Goal: Information Seeking & Learning: Check status

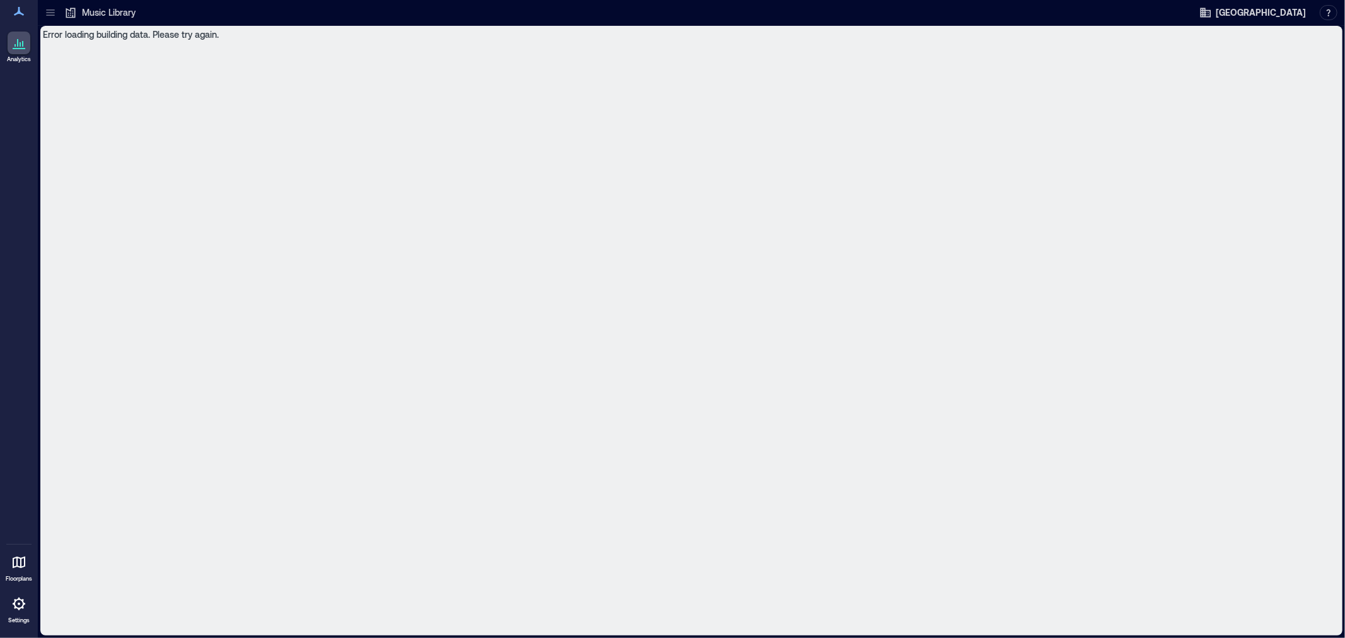
click at [22, 14] on icon at bounding box center [18, 11] width 15 height 15
click at [23, 63] on p "Analytics" at bounding box center [19, 60] width 24 height 8
click at [52, 13] on icon at bounding box center [50, 12] width 13 height 13
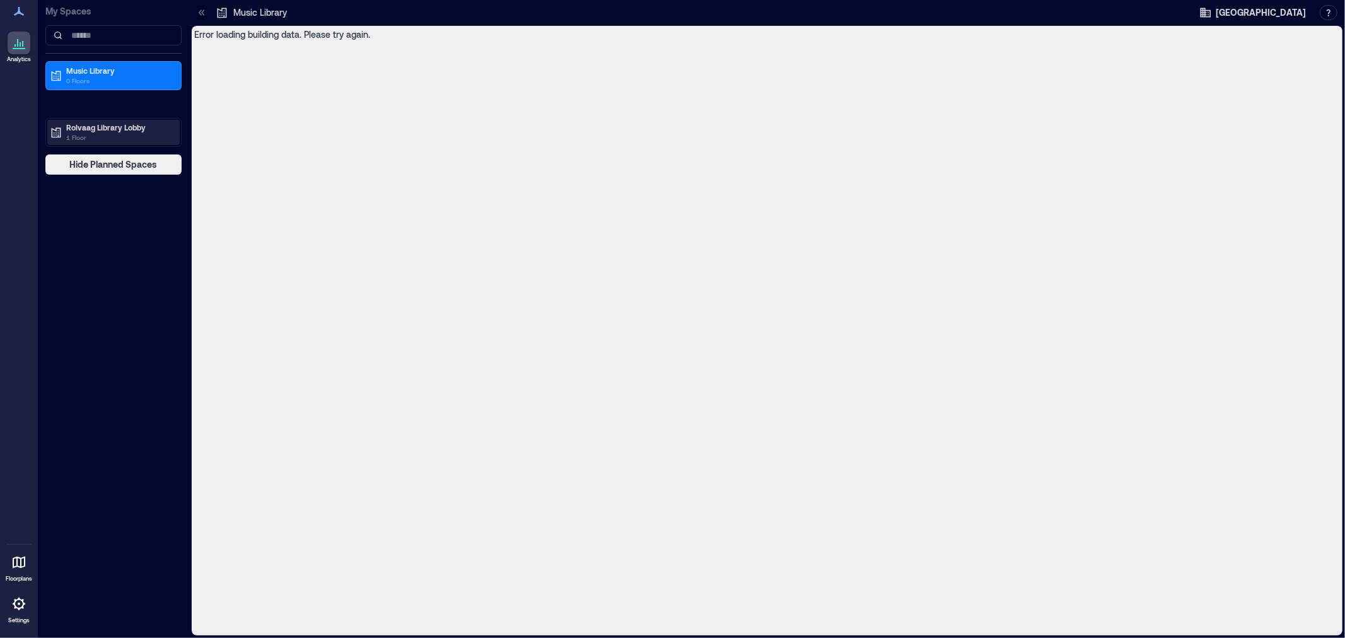
click at [98, 131] on p "Rolvaag Library Lobby" at bounding box center [119, 127] width 106 height 10
click at [97, 151] on p "Building Analytics" at bounding box center [96, 154] width 62 height 10
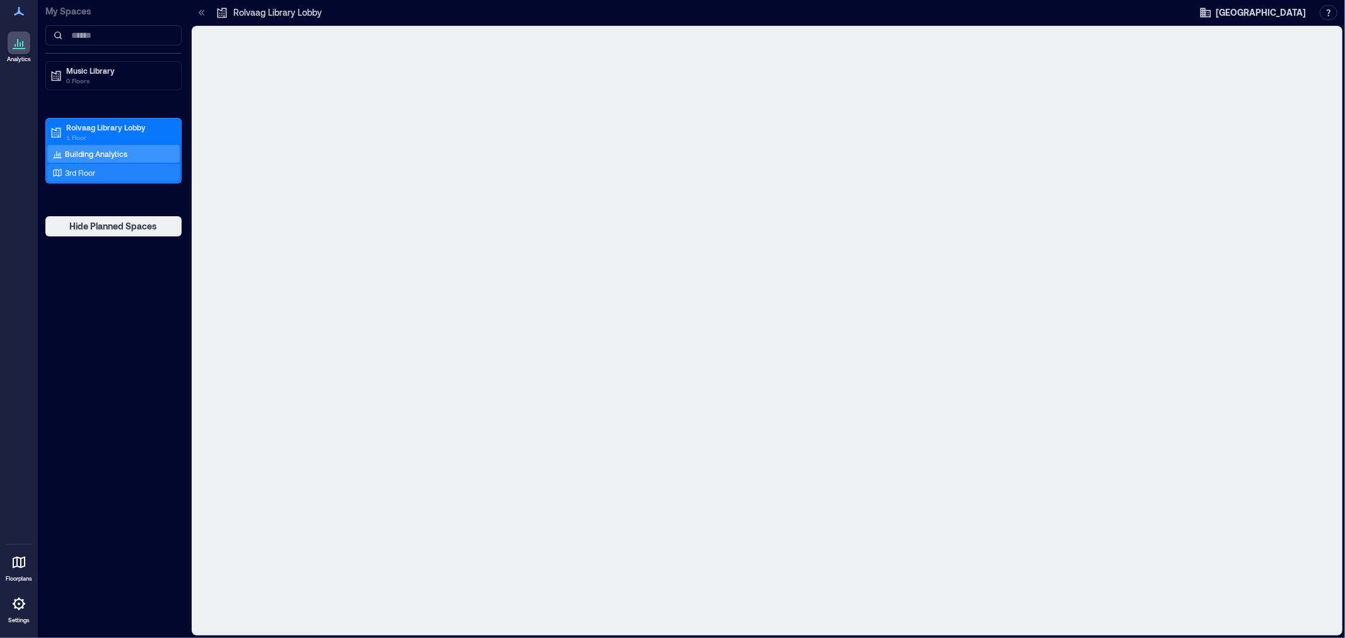
click at [91, 172] on p "3rd Floor" at bounding box center [80, 173] width 30 height 10
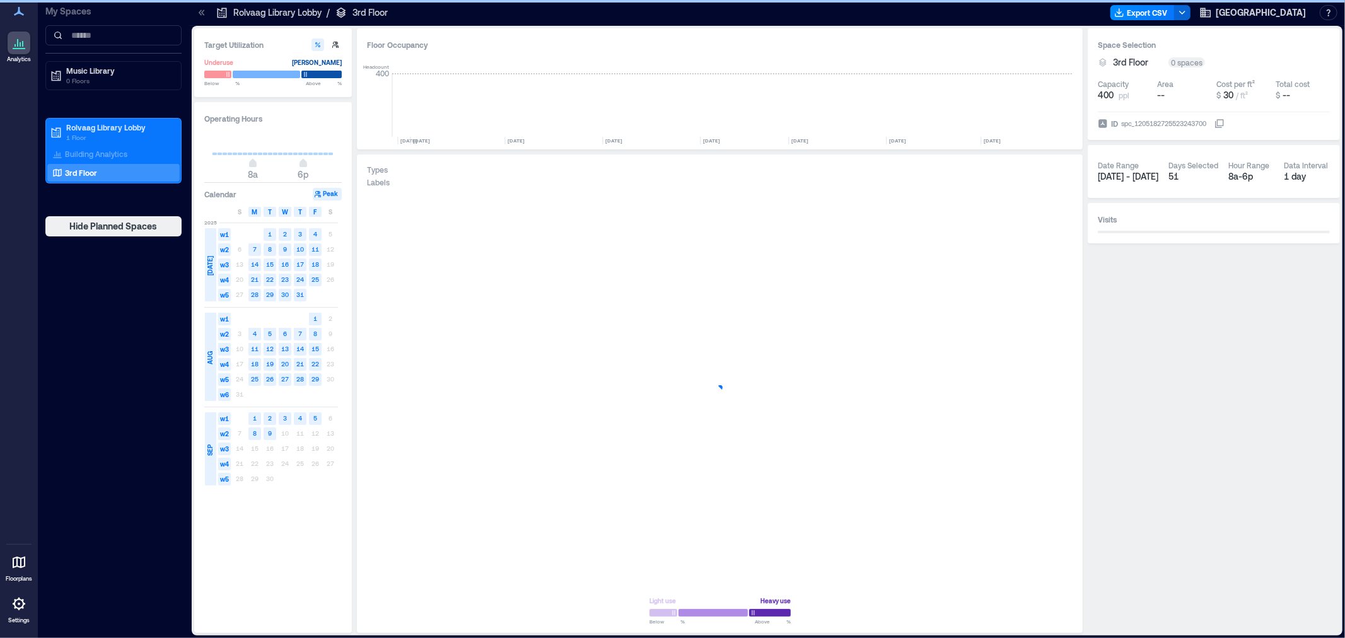
click at [201, 15] on icon at bounding box center [200, 12] width 3 height 6
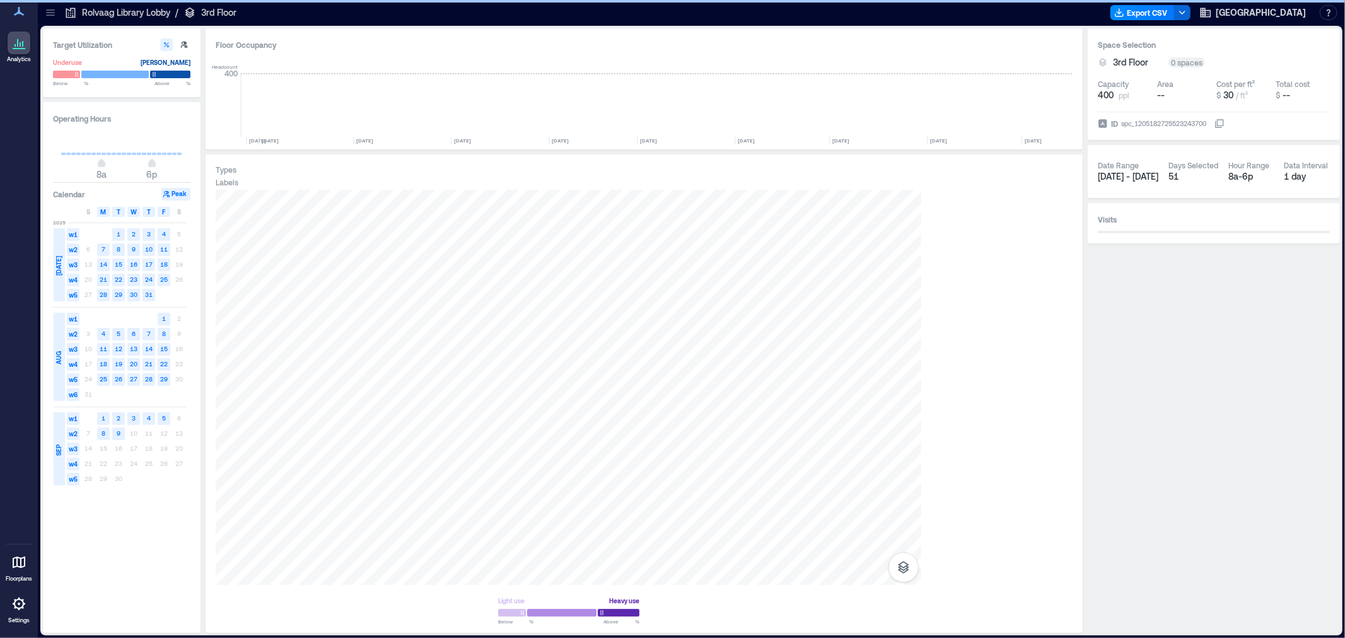
scroll to position [0, 4783]
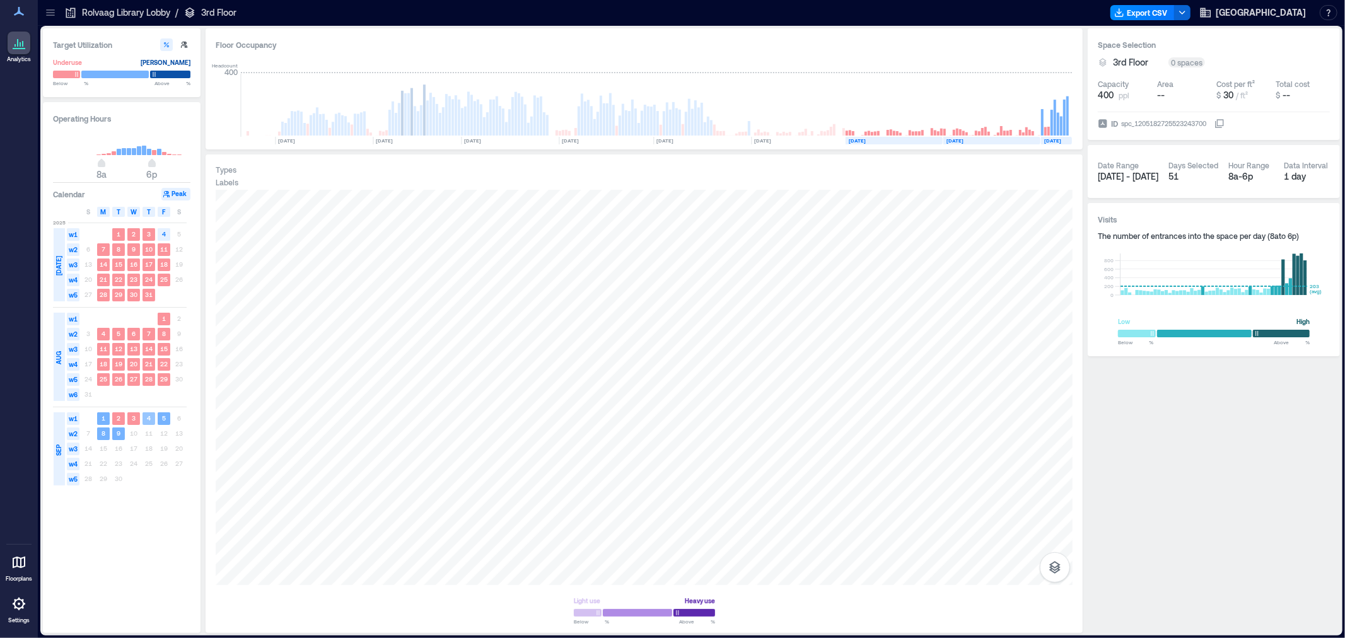
click at [146, 416] on rect at bounding box center [149, 418] width 13 height 13
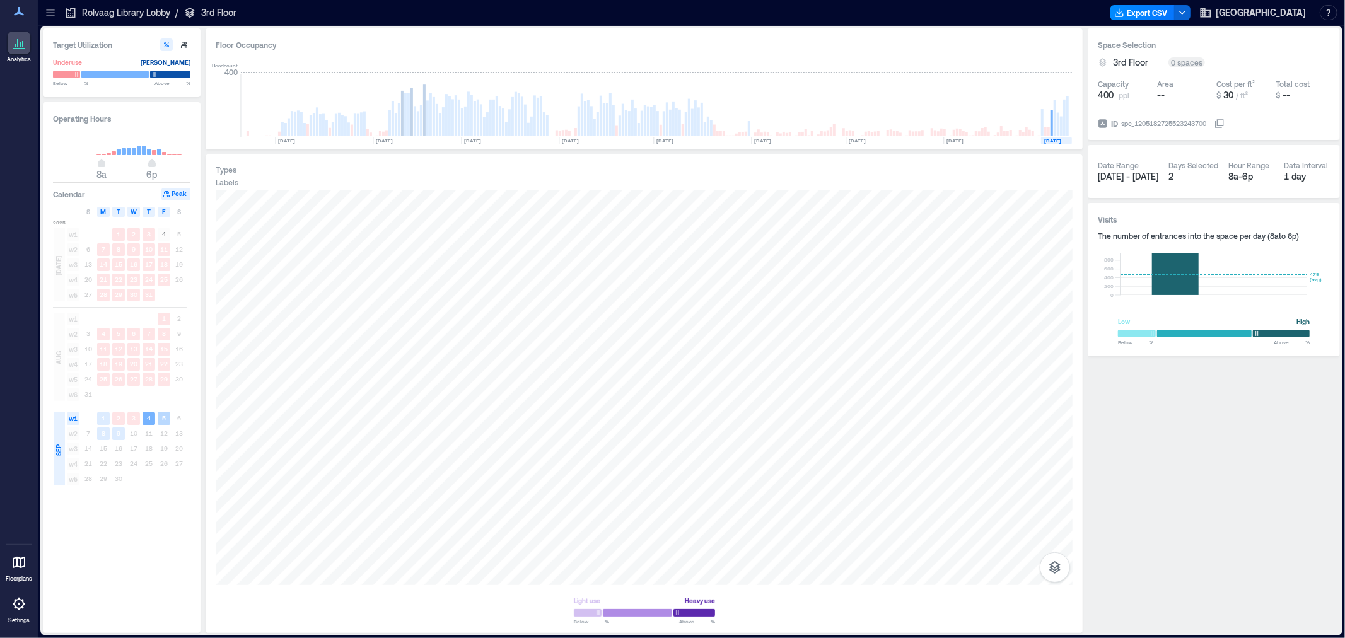
click at [161, 420] on rect at bounding box center [164, 418] width 13 height 13
click at [105, 435] on rect at bounding box center [103, 434] width 13 height 13
click at [85, 212] on div "S" at bounding box center [88, 212] width 13 height 10
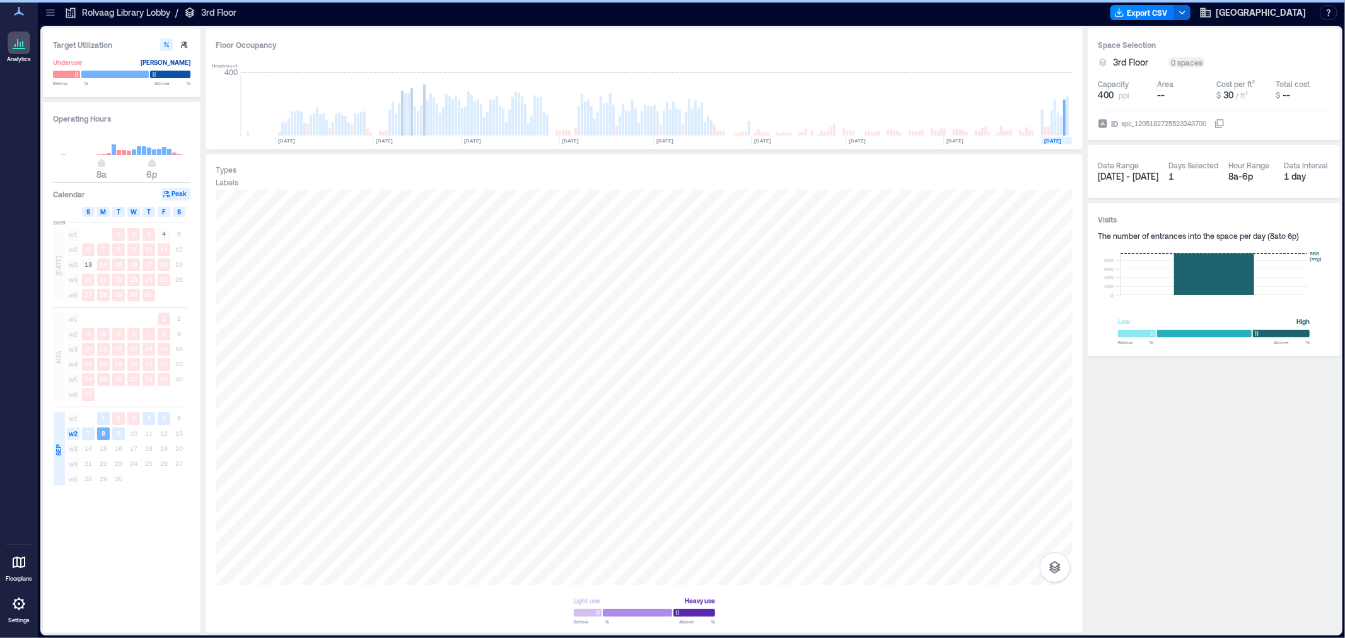
click at [178, 216] on span "S" at bounding box center [179, 212] width 4 height 10
click at [175, 196] on button "Peak" at bounding box center [175, 194] width 29 height 13
click at [56, 14] on icon at bounding box center [50, 12] width 13 height 13
click at [21, 49] on icon at bounding box center [18, 42] width 15 height 15
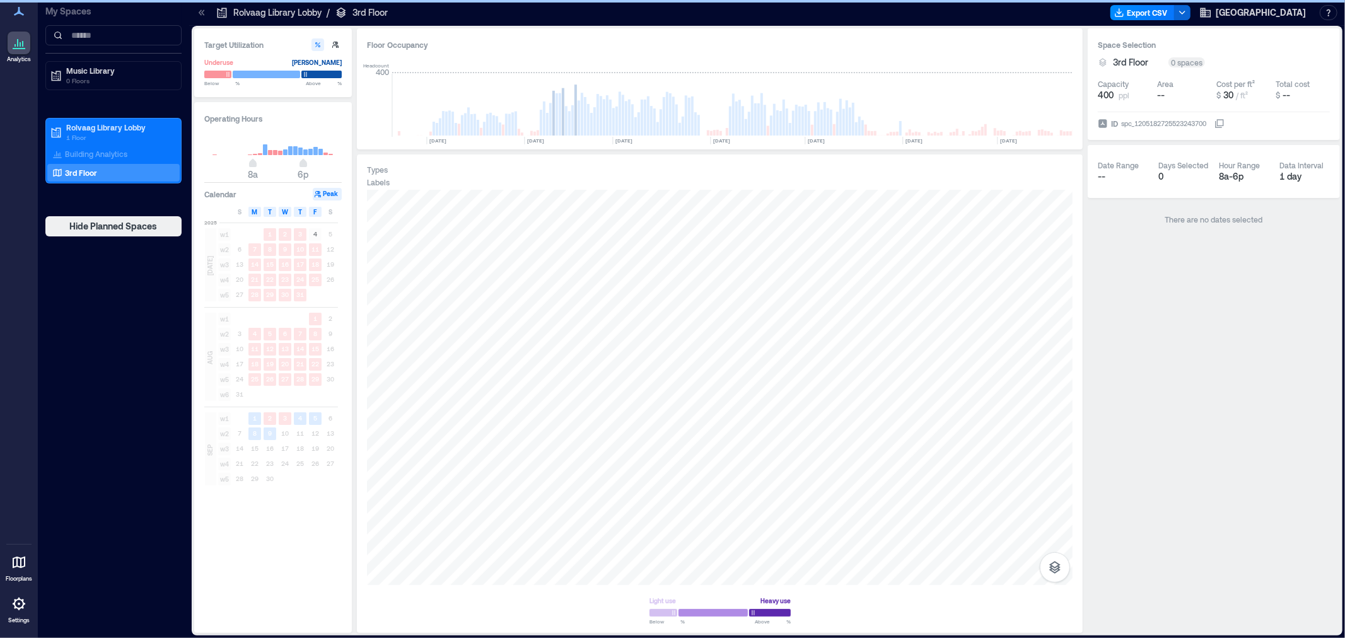
drag, startPoint x: 87, startPoint y: 150, endPoint x: 703, endPoint y: 351, distance: 647.4
click at [87, 150] on p "Building Analytics" at bounding box center [96, 154] width 62 height 10
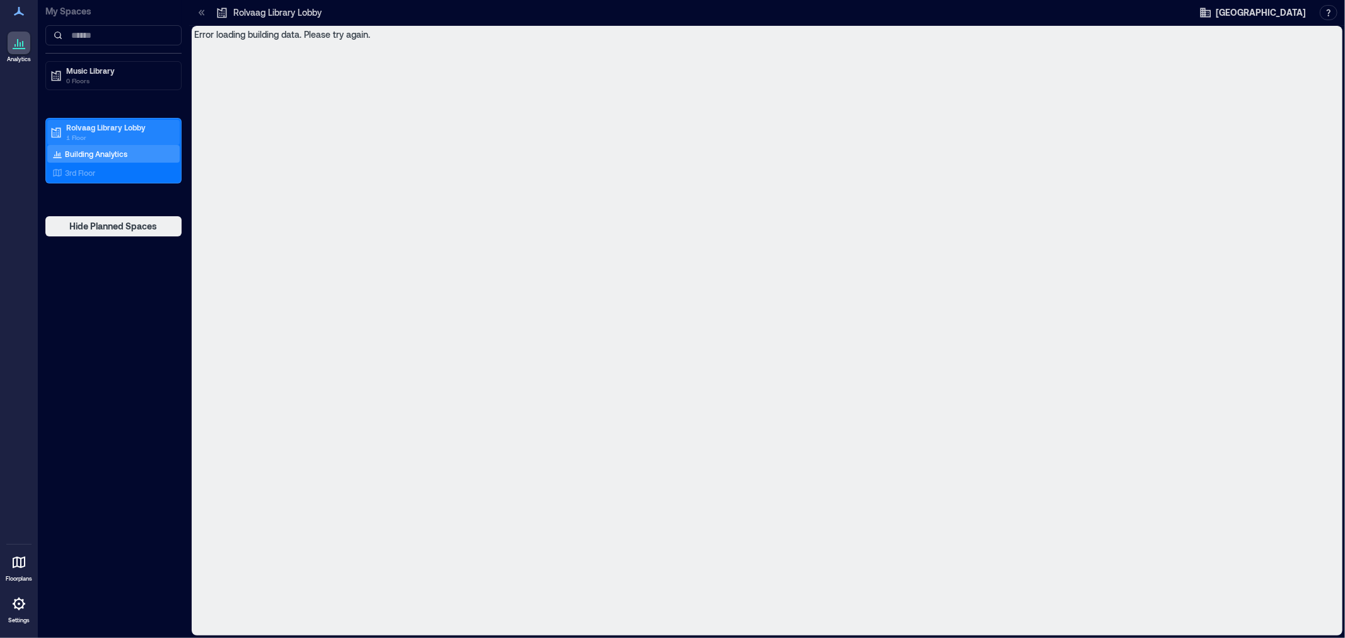
click at [91, 131] on p "Rolvaag Library Lobby" at bounding box center [119, 127] width 106 height 10
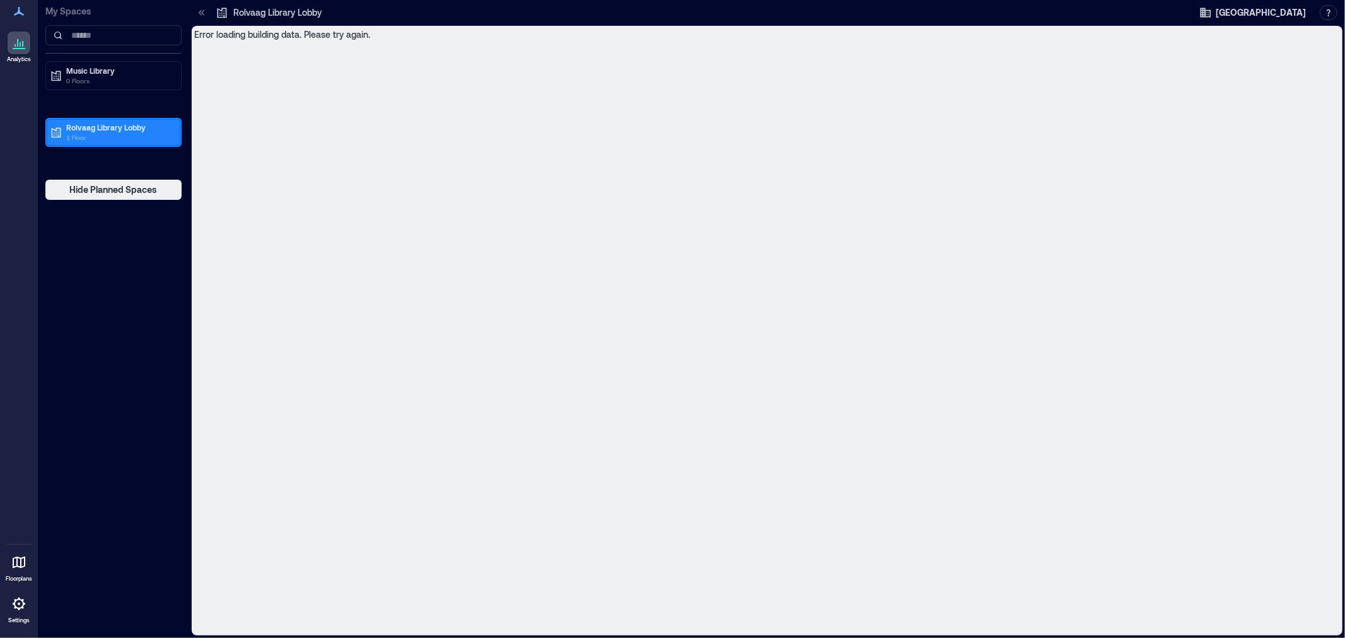
click at [89, 130] on p "Rolvaag Library Lobby" at bounding box center [119, 127] width 106 height 10
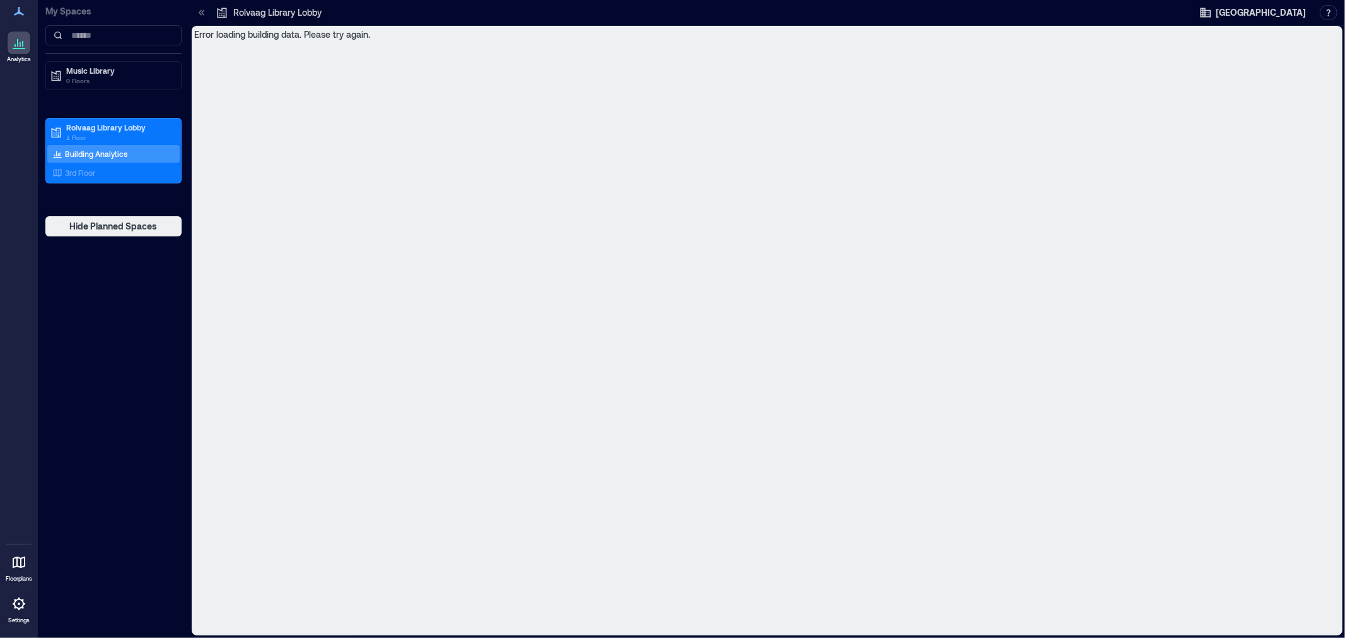
click at [89, 155] on p "Building Analytics" at bounding box center [96, 154] width 62 height 10
click at [89, 168] on p "3rd Floor" at bounding box center [80, 173] width 30 height 10
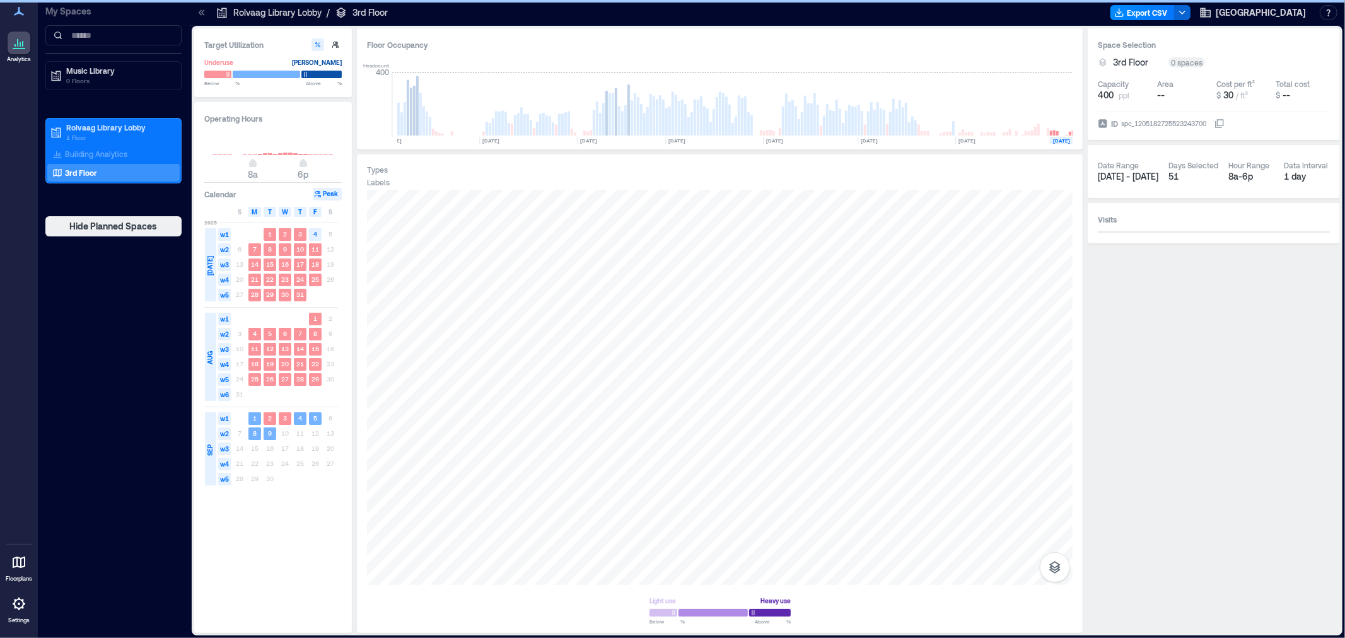
scroll to position [0, 4935]
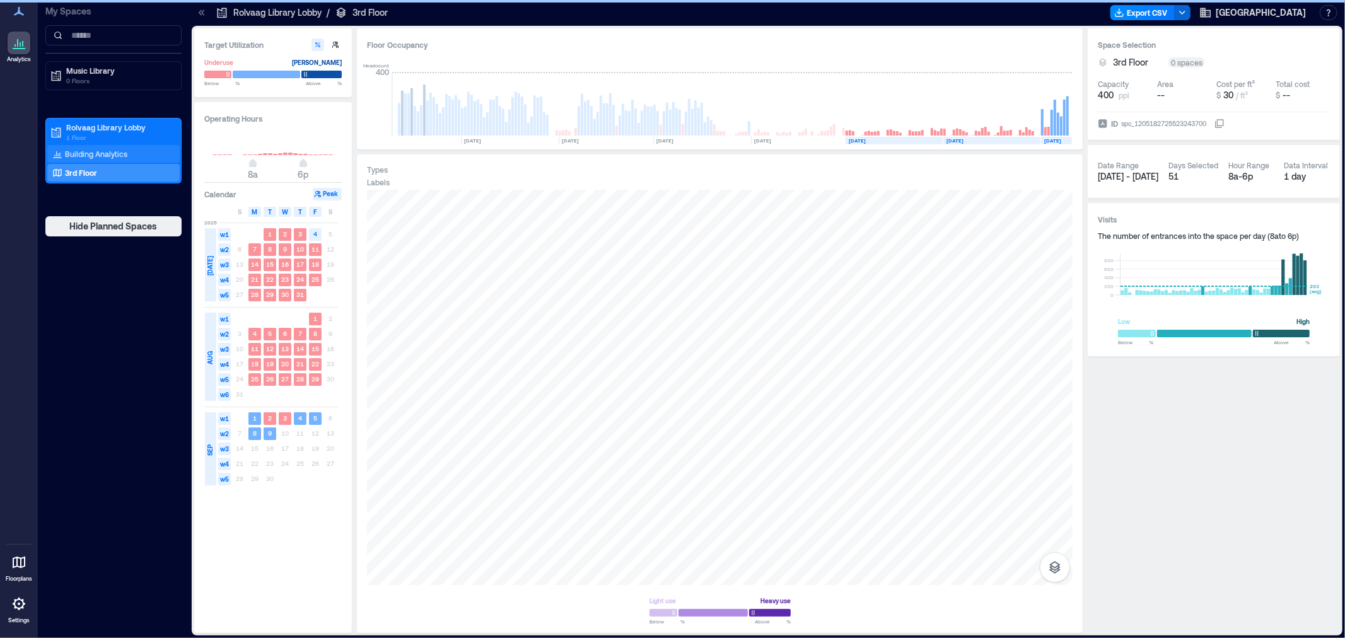
click at [90, 153] on p "Building Analytics" at bounding box center [96, 154] width 62 height 10
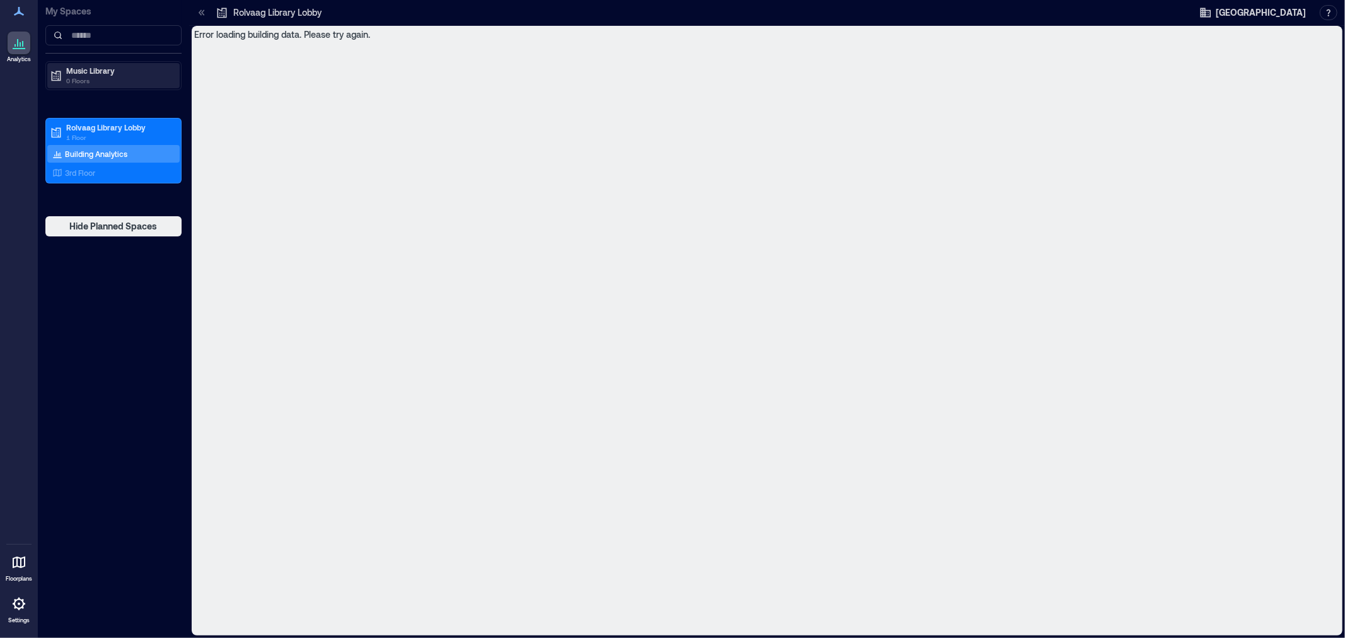
click at [98, 74] on p "Music Library" at bounding box center [119, 71] width 106 height 10
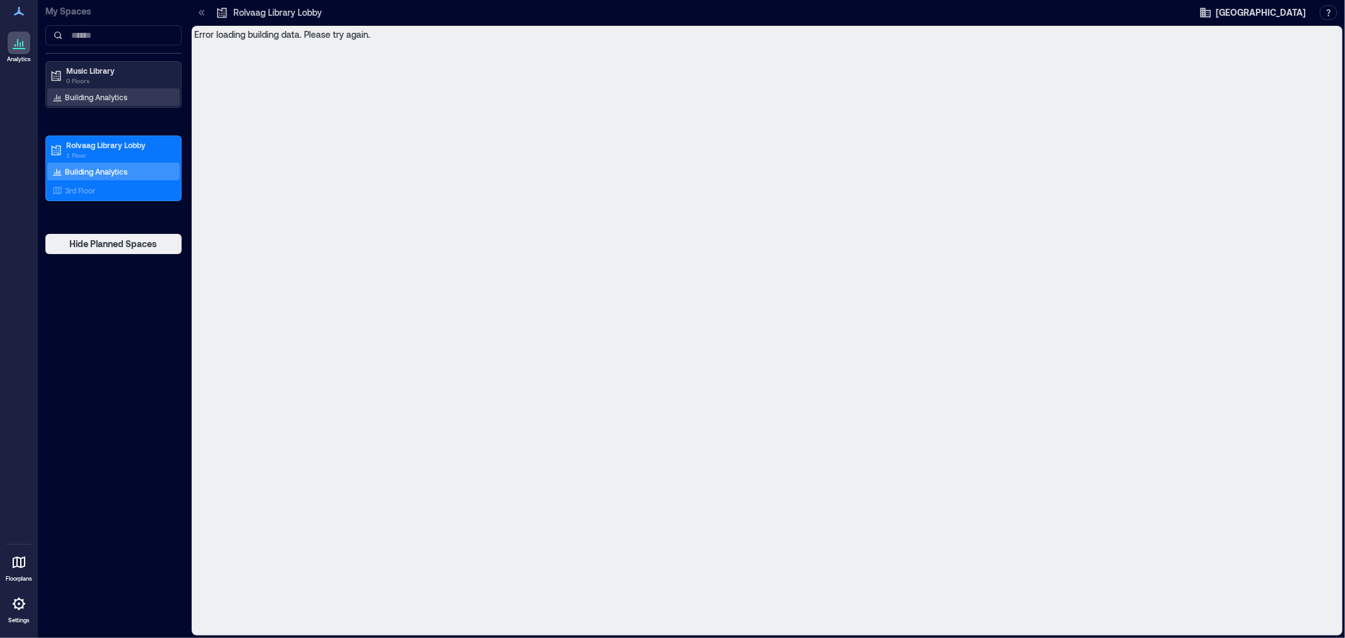
click at [109, 93] on p "Building Analytics" at bounding box center [96, 97] width 62 height 10
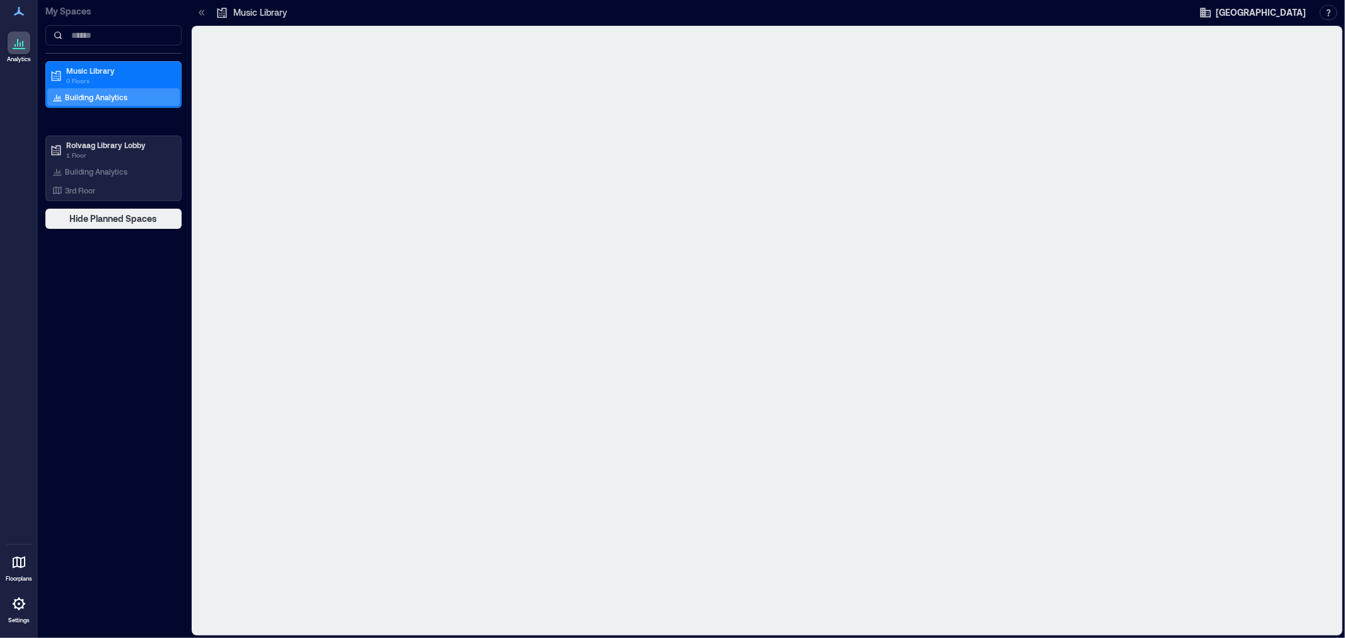
click at [71, 100] on p "Building Analytics" at bounding box center [96, 97] width 62 height 10
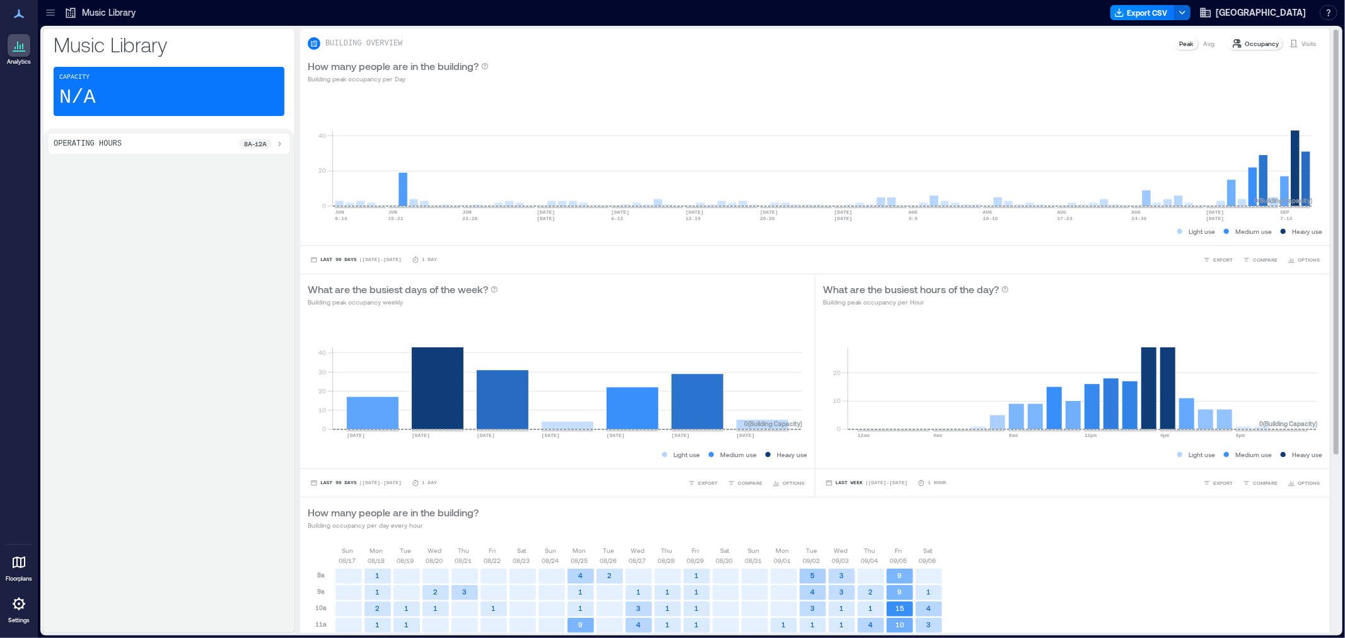
click at [1302, 45] on p "Visits" at bounding box center [1309, 43] width 15 height 10
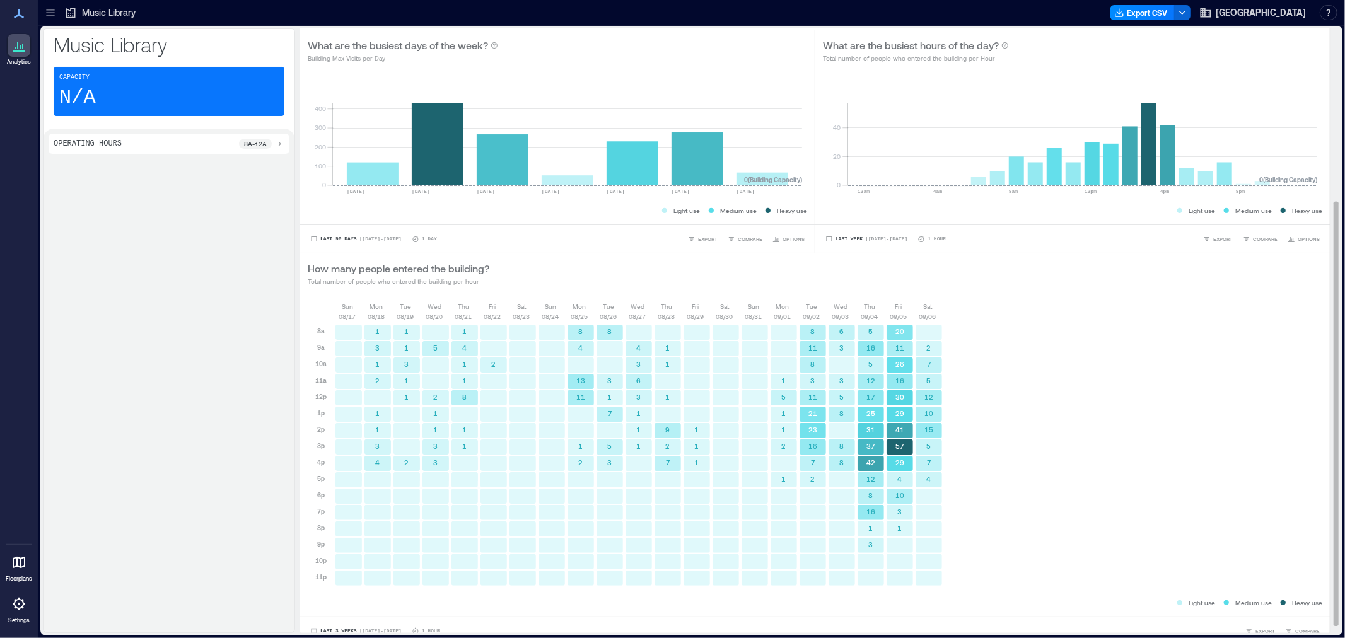
scroll to position [255, 0]
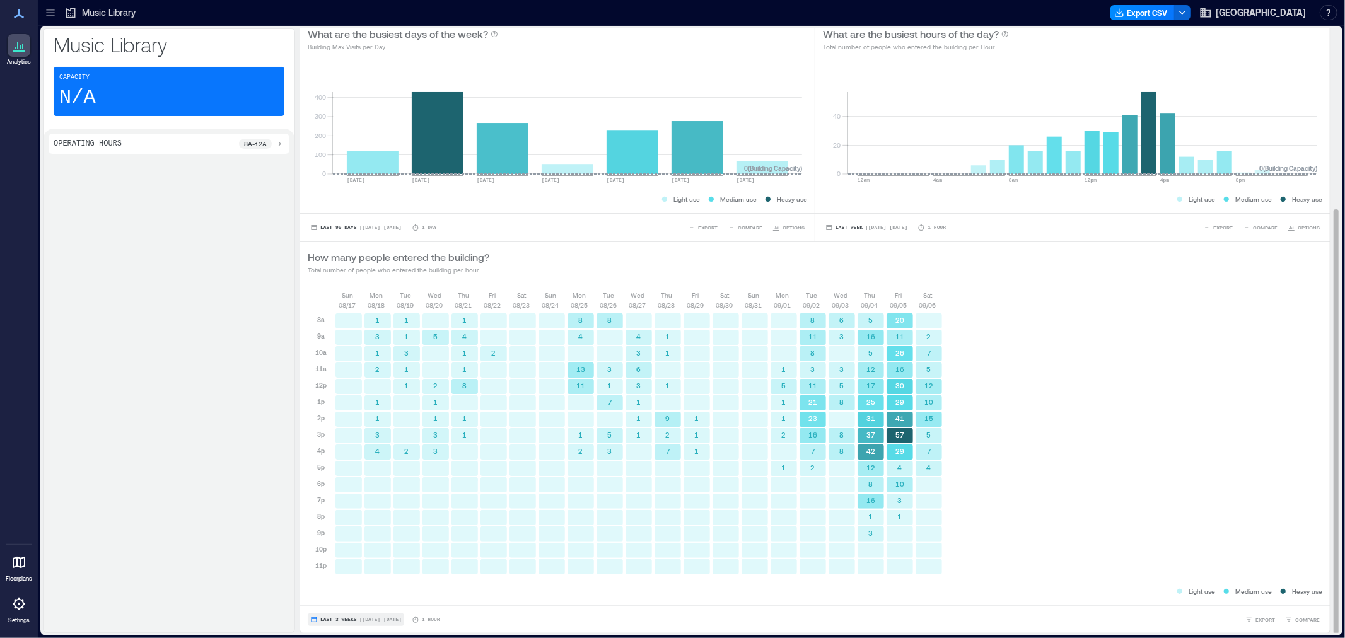
click at [325, 620] on span "Last 3 Weeks" at bounding box center [338, 620] width 37 height 0
click at [350, 604] on div "Last 7 Days Last Week Last 3 Weeks Custom" at bounding box center [343, 572] width 62 height 74
click at [322, 596] on span "Custom" at bounding box center [333, 596] width 27 height 9
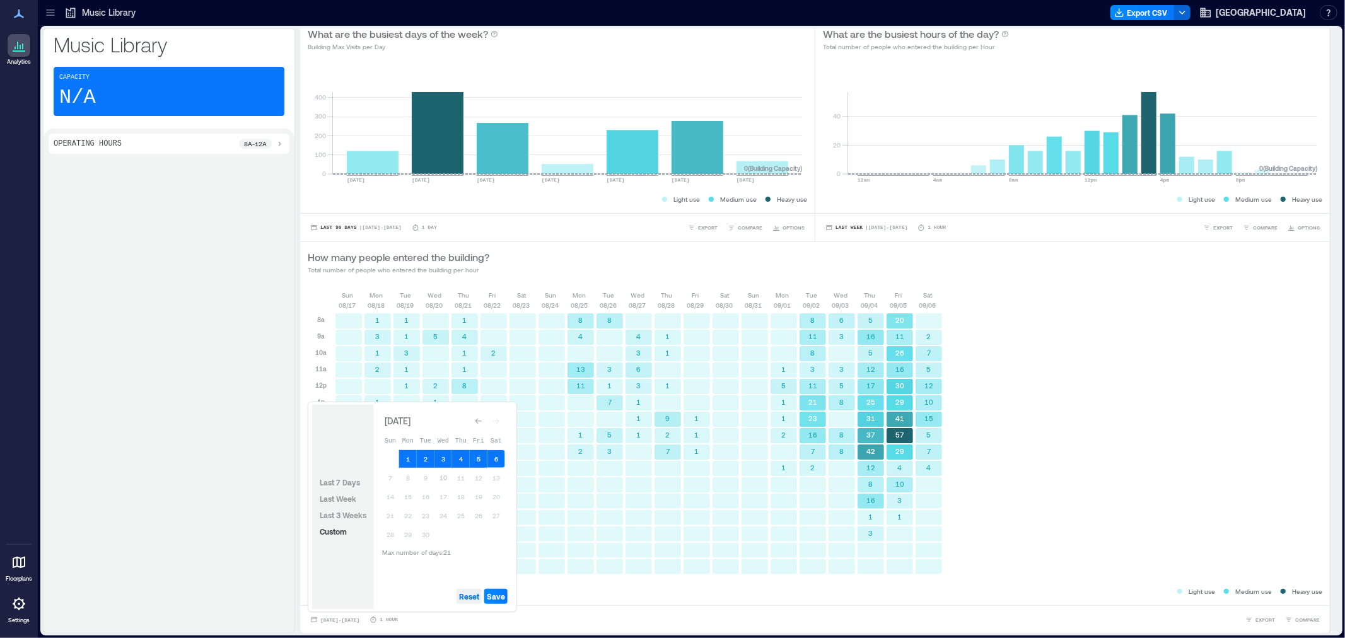
click at [467, 602] on button "Reset" at bounding box center [469, 596] width 25 height 15
click at [443, 457] on button "3" at bounding box center [444, 459] width 18 height 18
click at [440, 476] on button "10" at bounding box center [444, 478] width 18 height 18
click at [494, 595] on span "Save" at bounding box center [496, 597] width 18 height 10
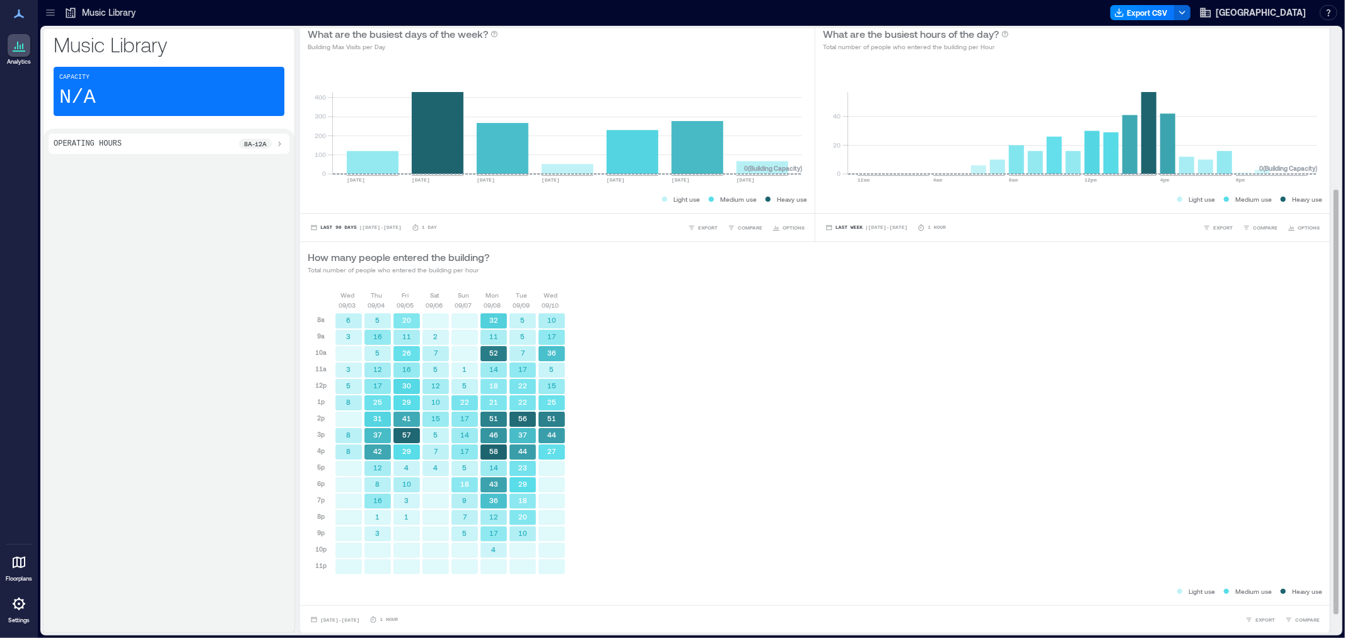
scroll to position [0, 0]
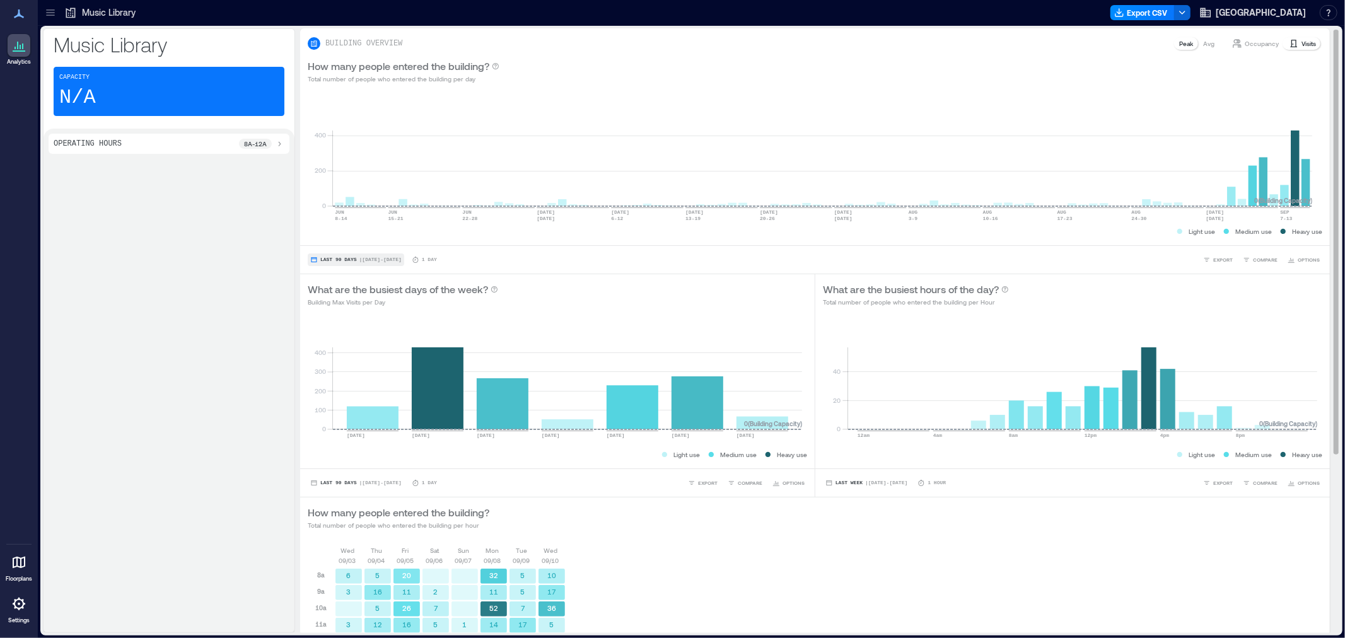
click at [346, 260] on span "Last 90 Days" at bounding box center [338, 260] width 37 height 0
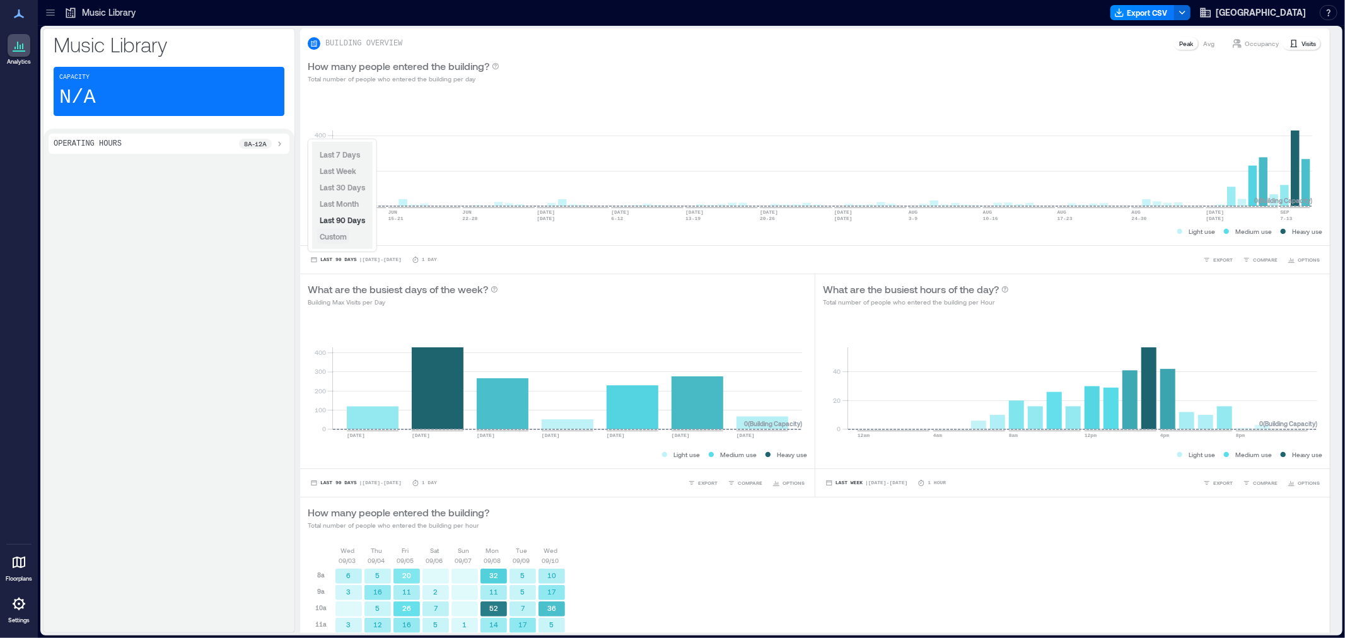
click at [337, 236] on span "Custom" at bounding box center [333, 236] width 27 height 9
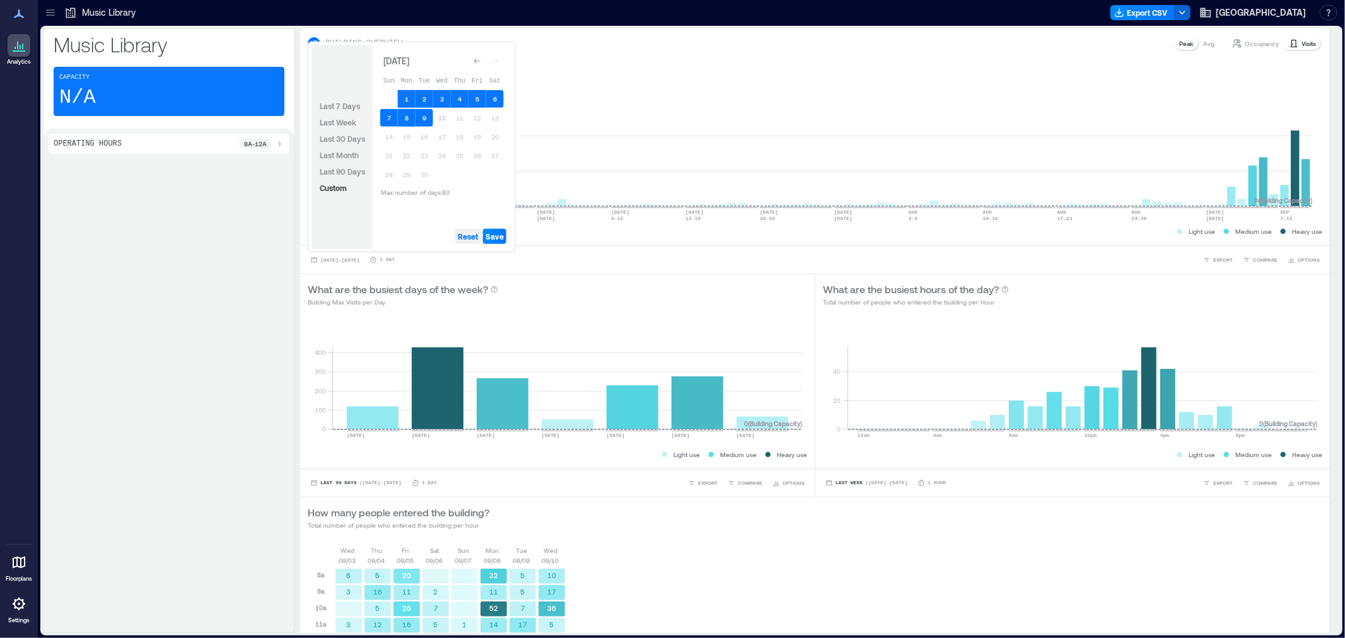
click at [458, 236] on button "Reset" at bounding box center [467, 236] width 25 height 15
click at [407, 101] on button "1" at bounding box center [407, 99] width 18 height 18
click at [424, 118] on button "9" at bounding box center [425, 118] width 18 height 18
click at [500, 236] on span "Save" at bounding box center [495, 236] width 18 height 10
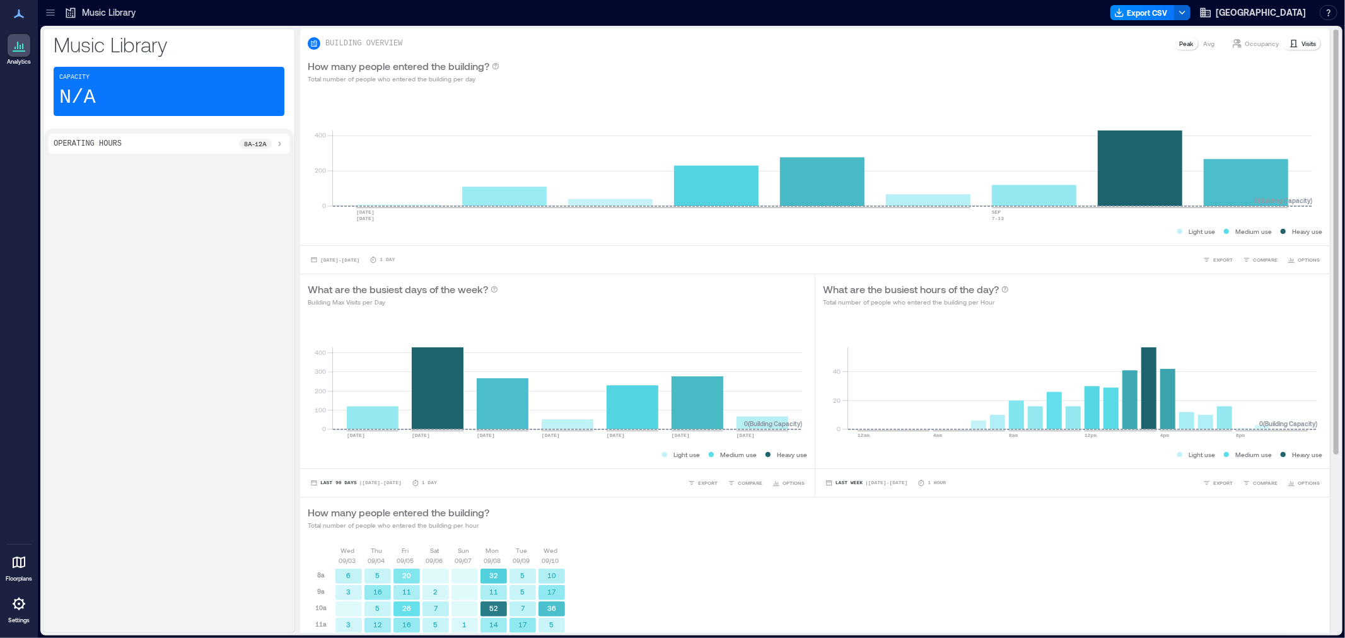
drag, startPoint x: 345, startPoint y: 261, endPoint x: 424, endPoint y: 320, distance: 98.3
click at [345, 262] on span "Sep 1, 2025 - Sep 9, 2025" at bounding box center [339, 260] width 39 height 6
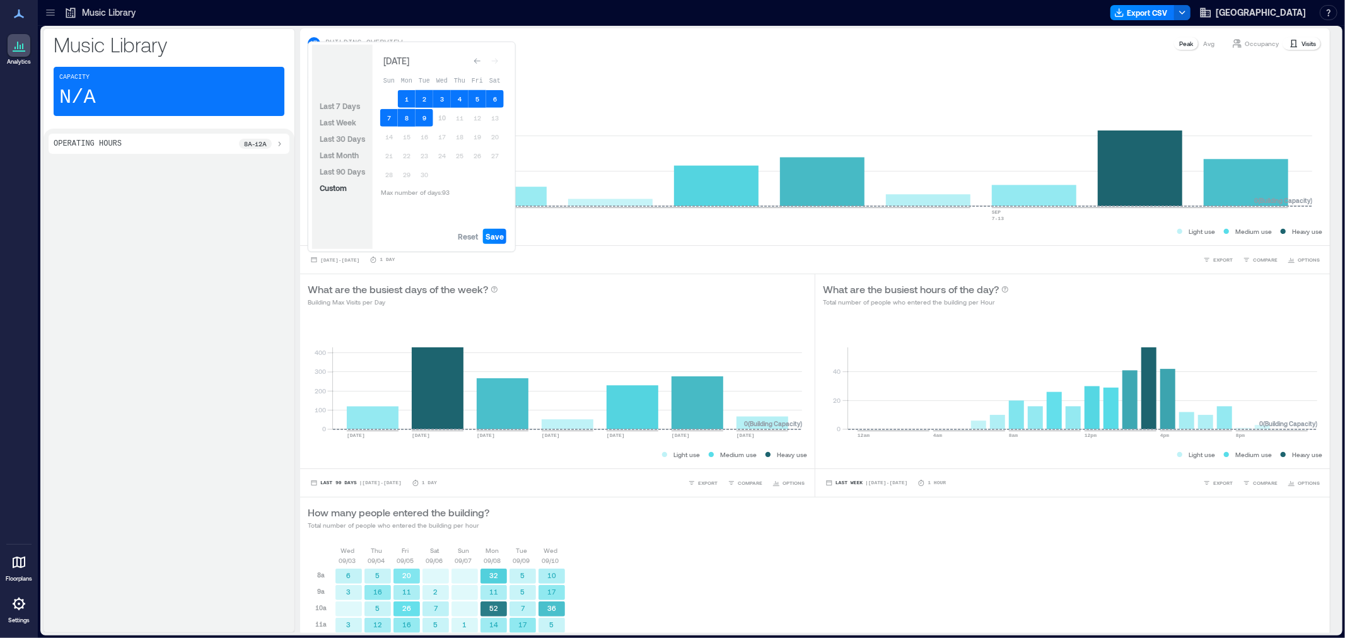
click at [469, 61] on button "Go to previous month" at bounding box center [478, 61] width 18 height 18
click at [469, 61] on button "Go to previous month" at bounding box center [478, 59] width 18 height 18
click at [469, 61] on button "Go to previous month" at bounding box center [478, 61] width 18 height 18
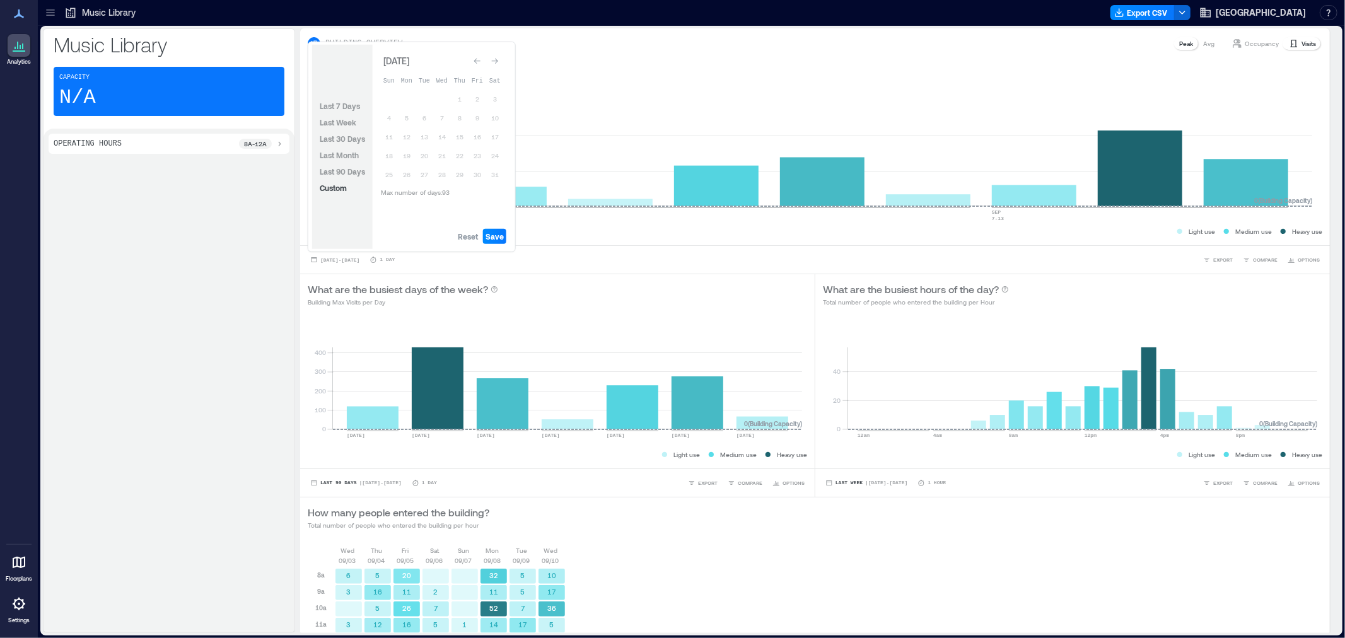
click at [469, 61] on button "Go to previous month" at bounding box center [478, 61] width 18 height 18
click at [469, 61] on button "Go to previous month" at bounding box center [478, 59] width 18 height 18
click at [469, 61] on button "Go to previous month" at bounding box center [478, 61] width 18 height 18
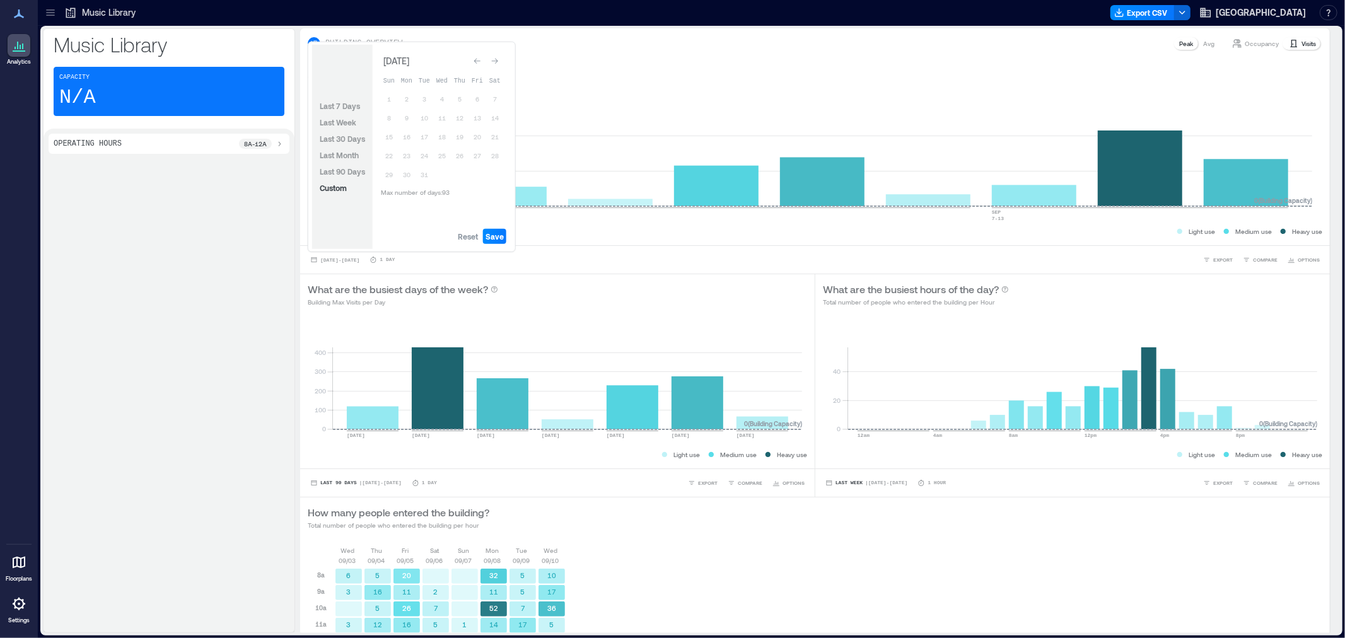
click at [469, 61] on button "Go to previous month" at bounding box center [478, 61] width 18 height 18
click at [464, 238] on span "Reset" at bounding box center [468, 236] width 20 height 10
click at [458, 97] on button "5" at bounding box center [460, 99] width 18 height 18
click at [424, 115] on button "10" at bounding box center [425, 118] width 18 height 18
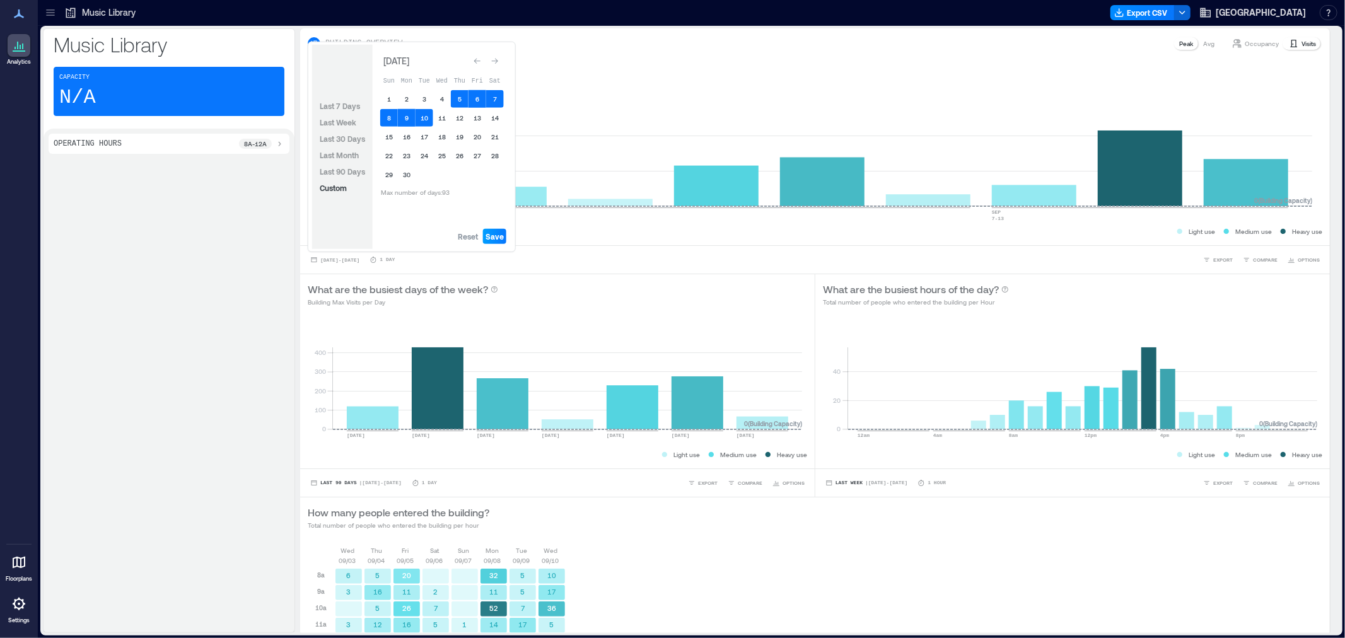
click at [499, 240] on span "Save" at bounding box center [495, 236] width 18 height 10
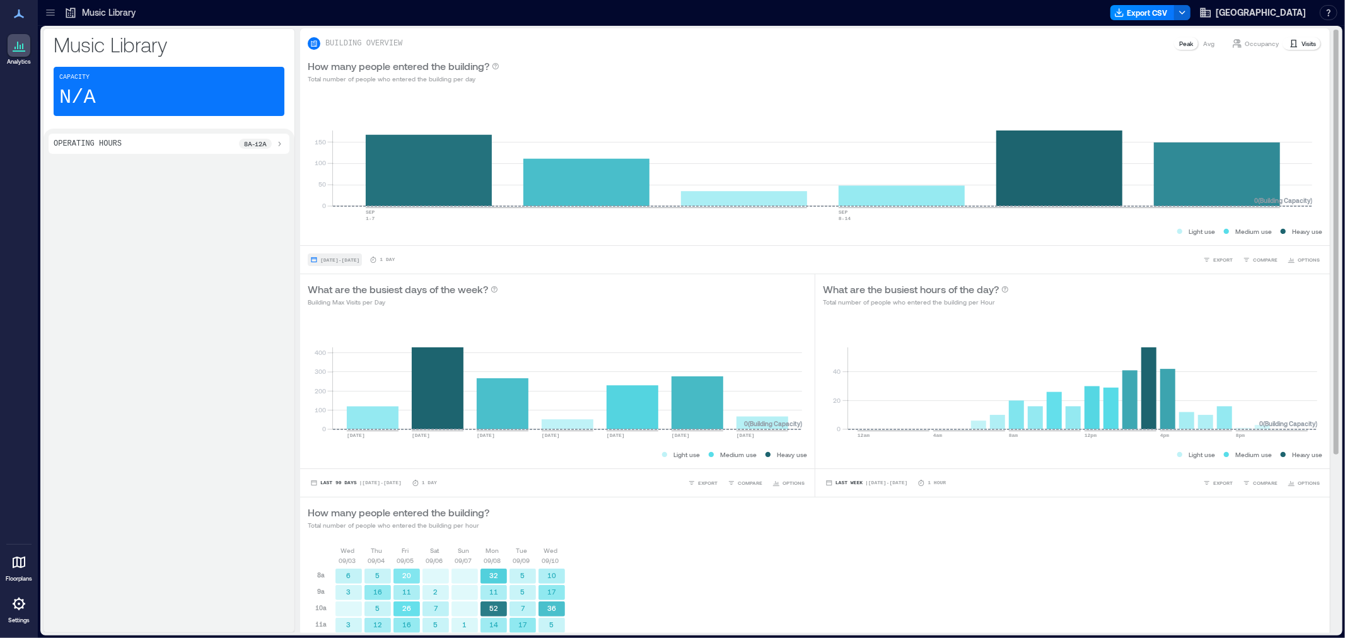
click at [336, 263] on span "Sep 5, 2024 - Sep 10, 2024" at bounding box center [339, 260] width 39 height 8
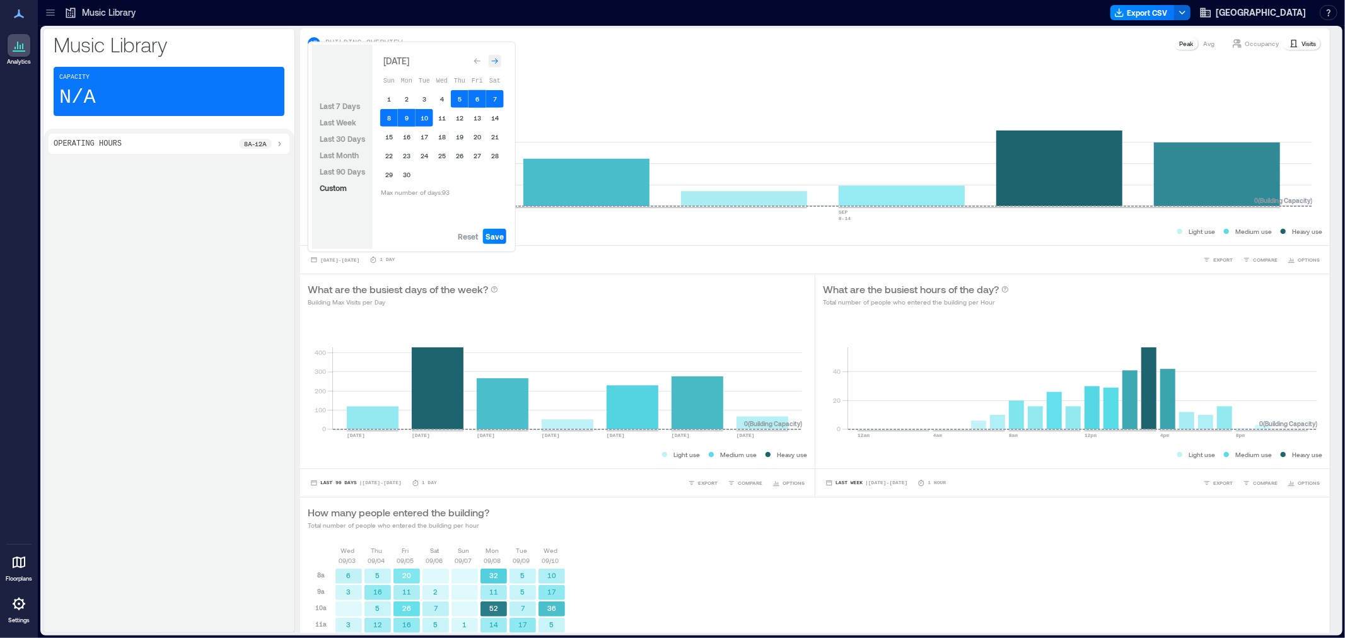
click at [500, 61] on div "Go to next month" at bounding box center [495, 61] width 13 height 13
click at [500, 61] on div "Go to next month" at bounding box center [495, 58] width 13 height 13
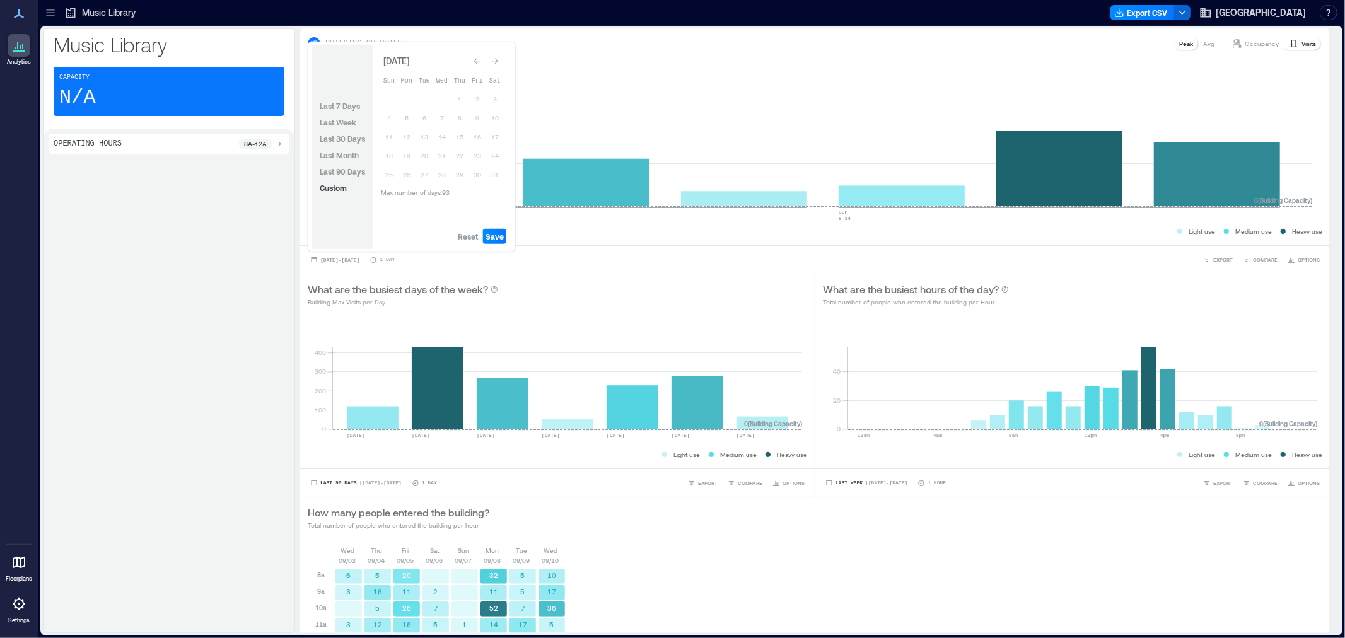
click at [500, 61] on div "Go to next month" at bounding box center [495, 61] width 13 height 13
click at [500, 61] on div "Go to next month" at bounding box center [495, 58] width 13 height 13
click at [465, 234] on span "Reset" at bounding box center [468, 236] width 20 height 10
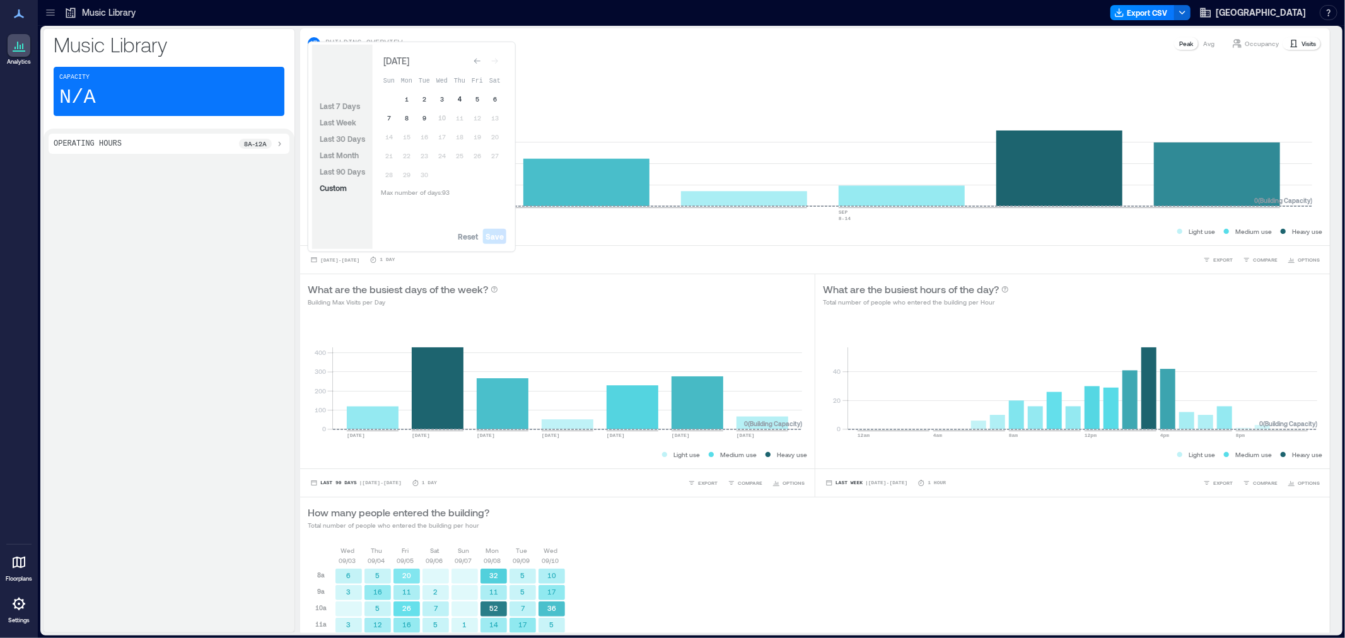
click at [462, 97] on button "4" at bounding box center [460, 99] width 18 height 18
click at [419, 112] on button "9" at bounding box center [425, 118] width 18 height 18
click at [488, 235] on span "Save" at bounding box center [495, 236] width 18 height 10
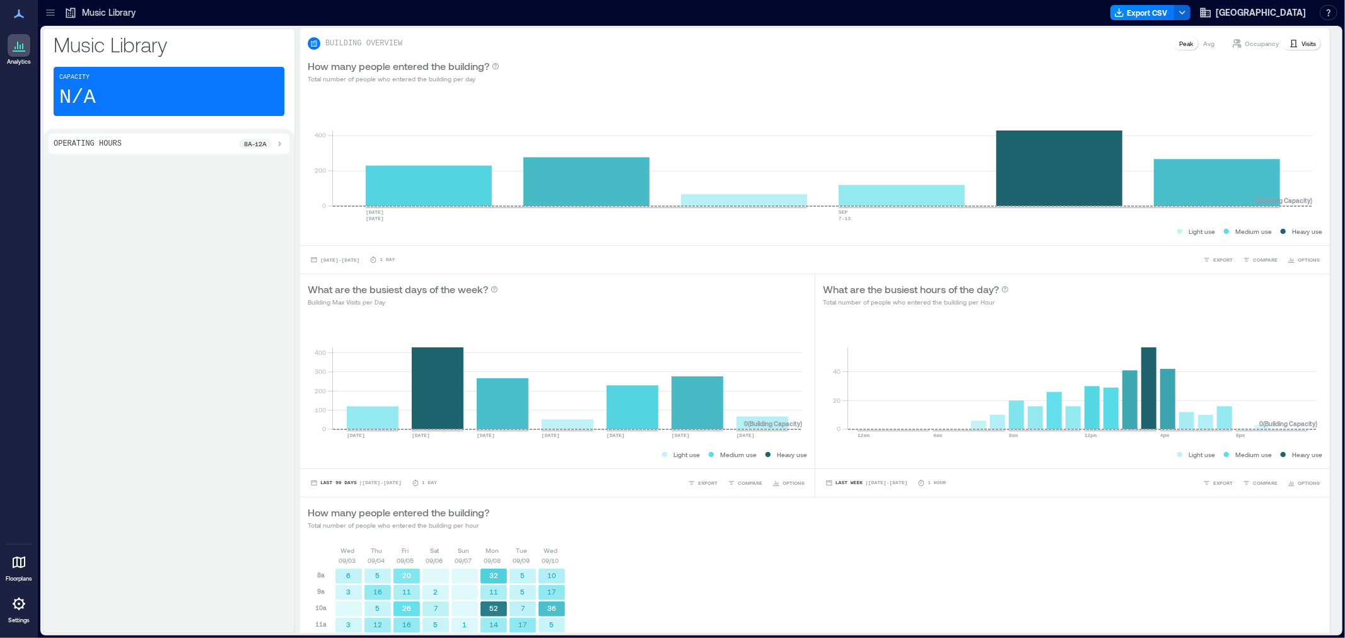
click at [59, 11] on div at bounding box center [50, 13] width 20 height 20
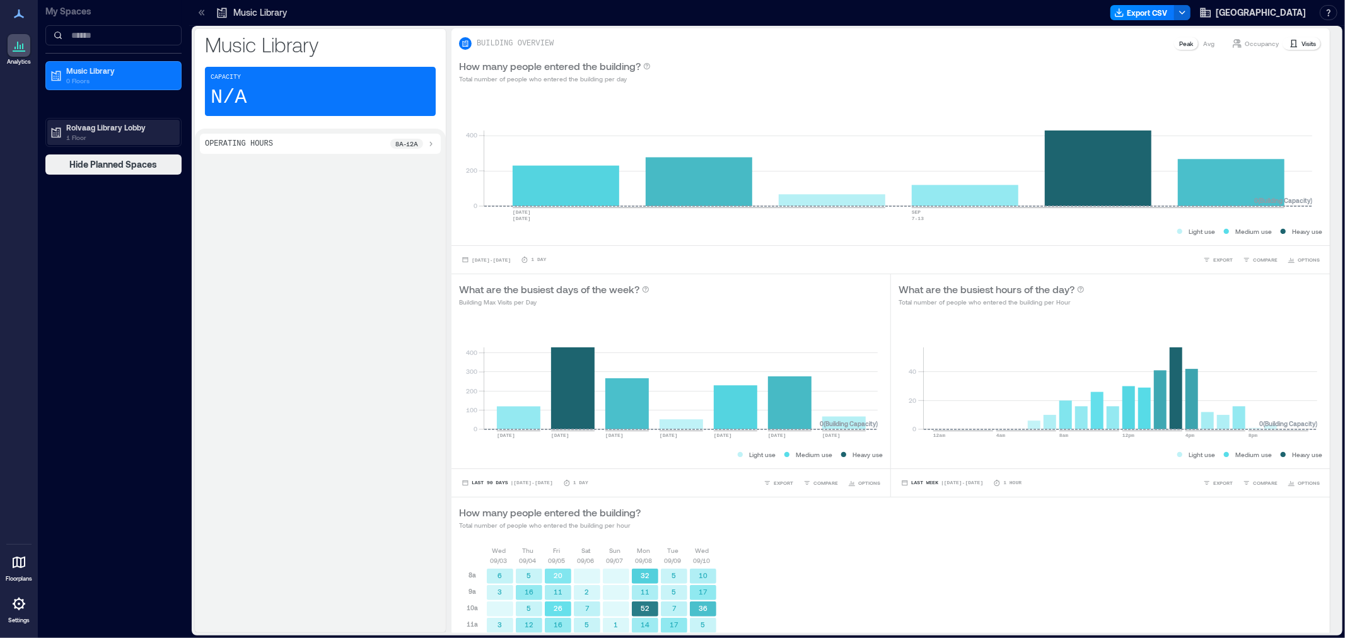
click at [79, 126] on p "Rolvaag Library Lobby" at bounding box center [119, 127] width 106 height 10
click at [105, 148] on div "Building Analytics" at bounding box center [90, 154] width 80 height 13
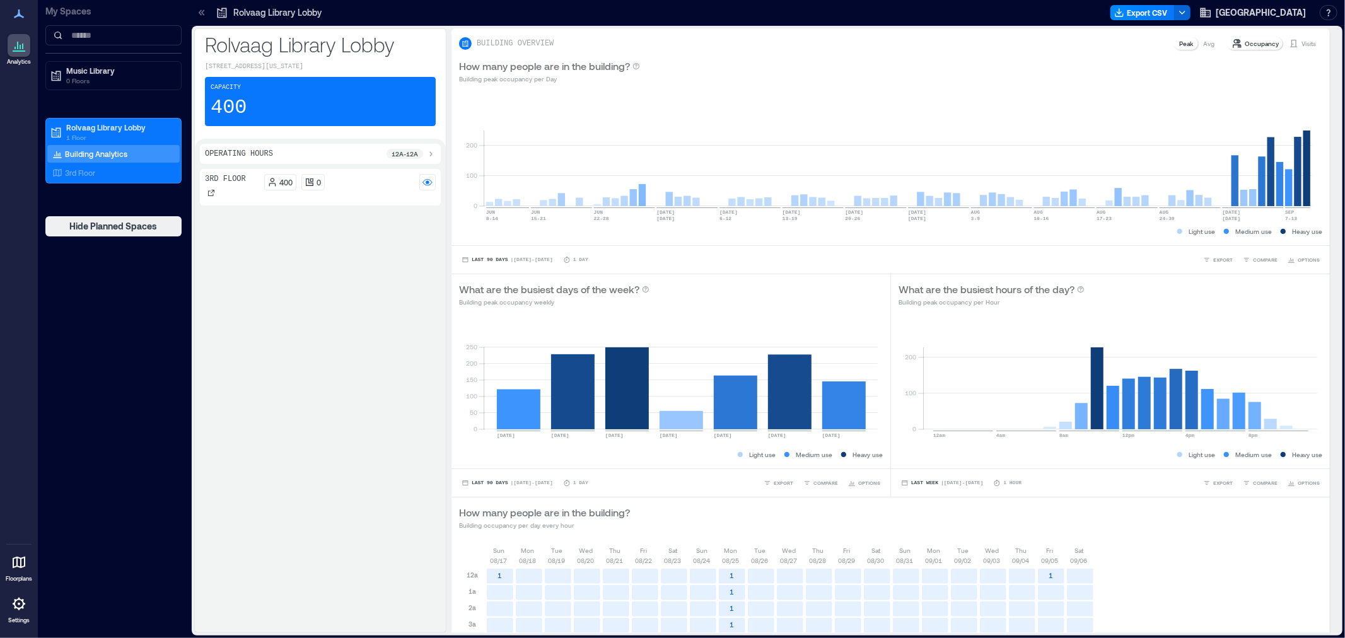
click at [202, 7] on icon at bounding box center [202, 12] width 13 height 13
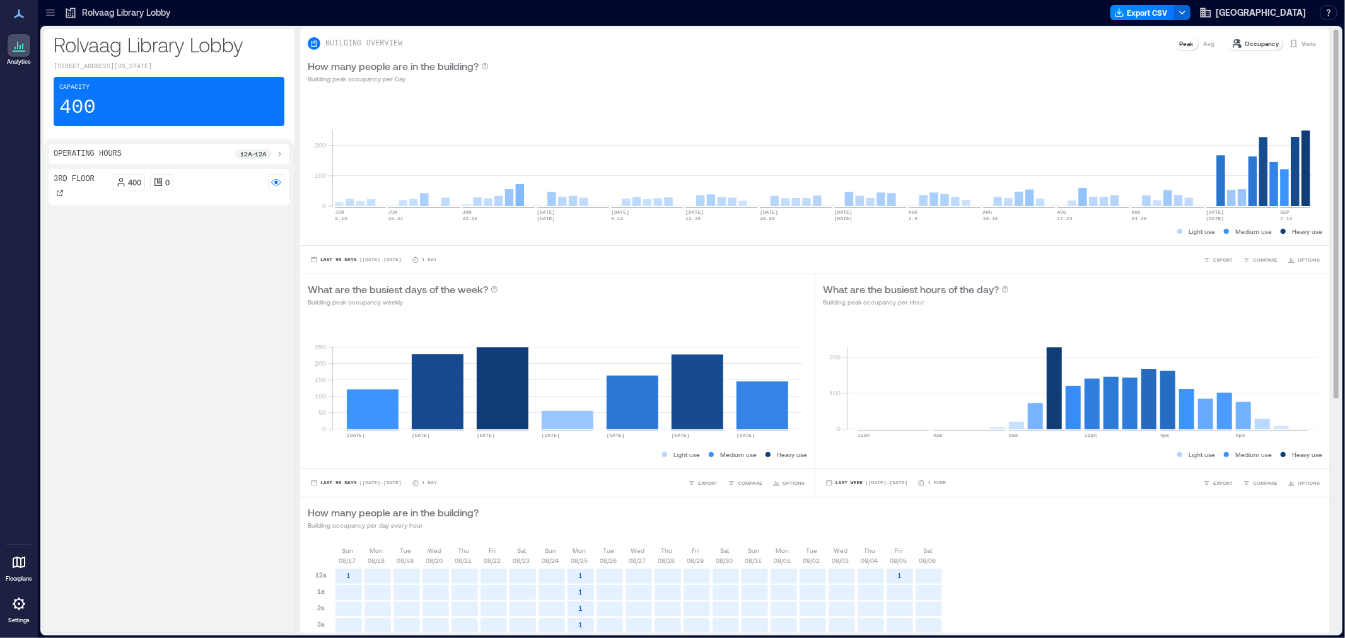
click at [1302, 43] on p "Visits" at bounding box center [1309, 43] width 15 height 10
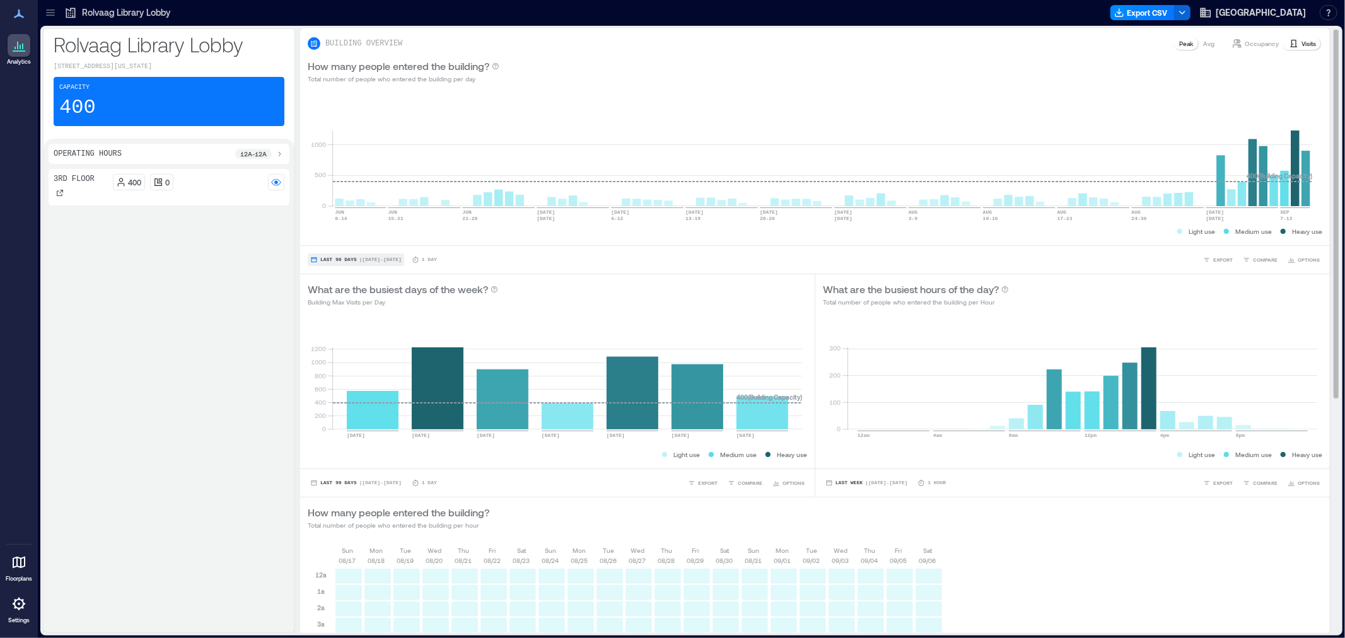
click at [337, 260] on span "Last 90 Days" at bounding box center [338, 260] width 37 height 0
click at [344, 238] on span "Custom" at bounding box center [333, 236] width 27 height 9
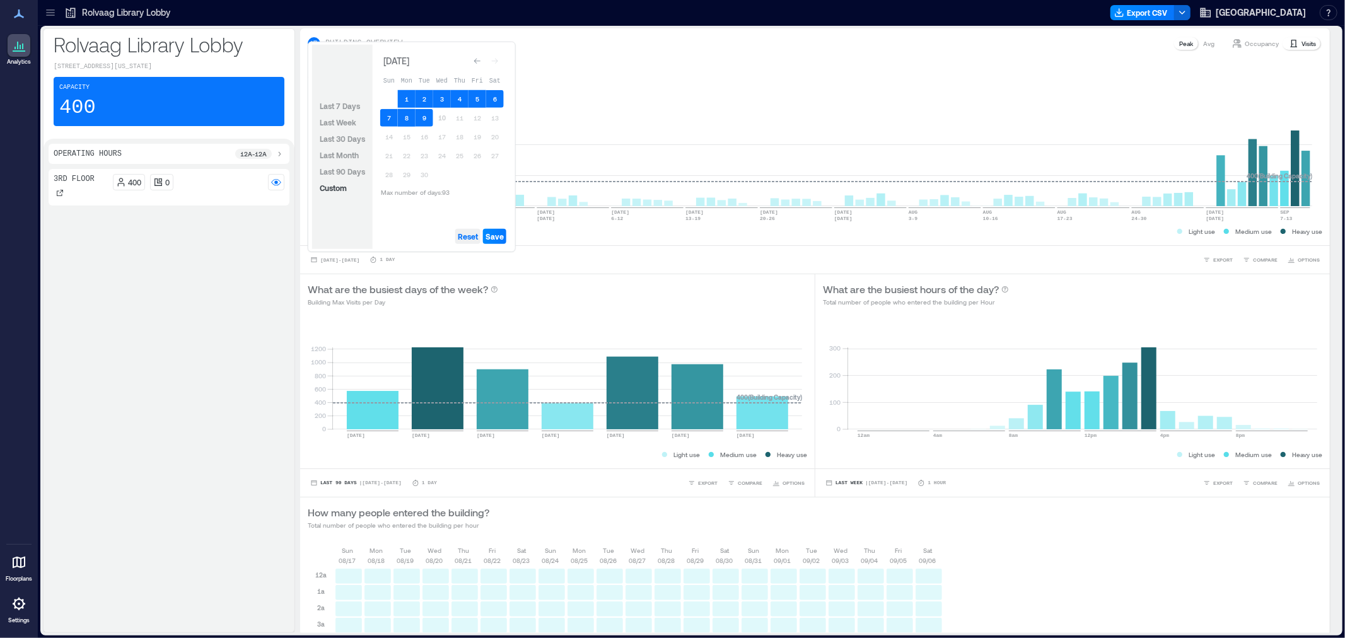
click at [472, 241] on span "Reset" at bounding box center [468, 236] width 20 height 10
click at [461, 98] on button "4" at bounding box center [460, 99] width 18 height 18
click at [431, 120] on button "9" at bounding box center [425, 118] width 18 height 18
click at [496, 238] on span "Save" at bounding box center [495, 236] width 18 height 10
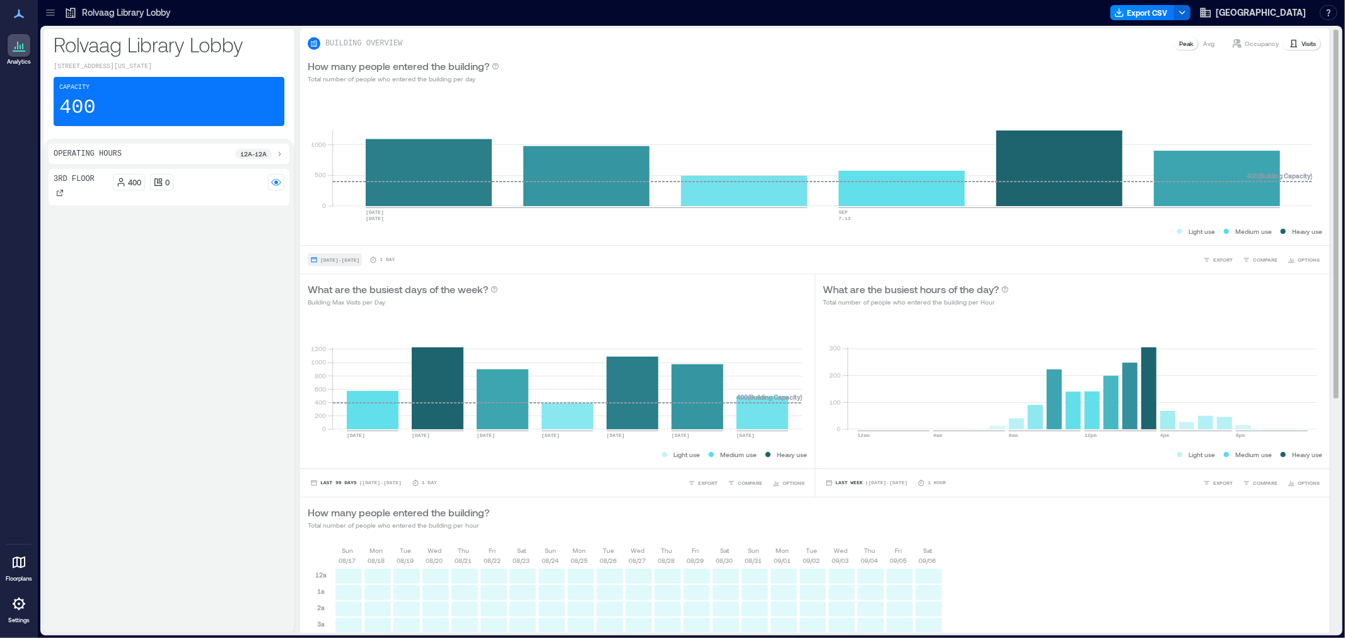
click at [351, 262] on span "Sep 4, 2025 - Sep 9, 2025" at bounding box center [339, 260] width 39 height 6
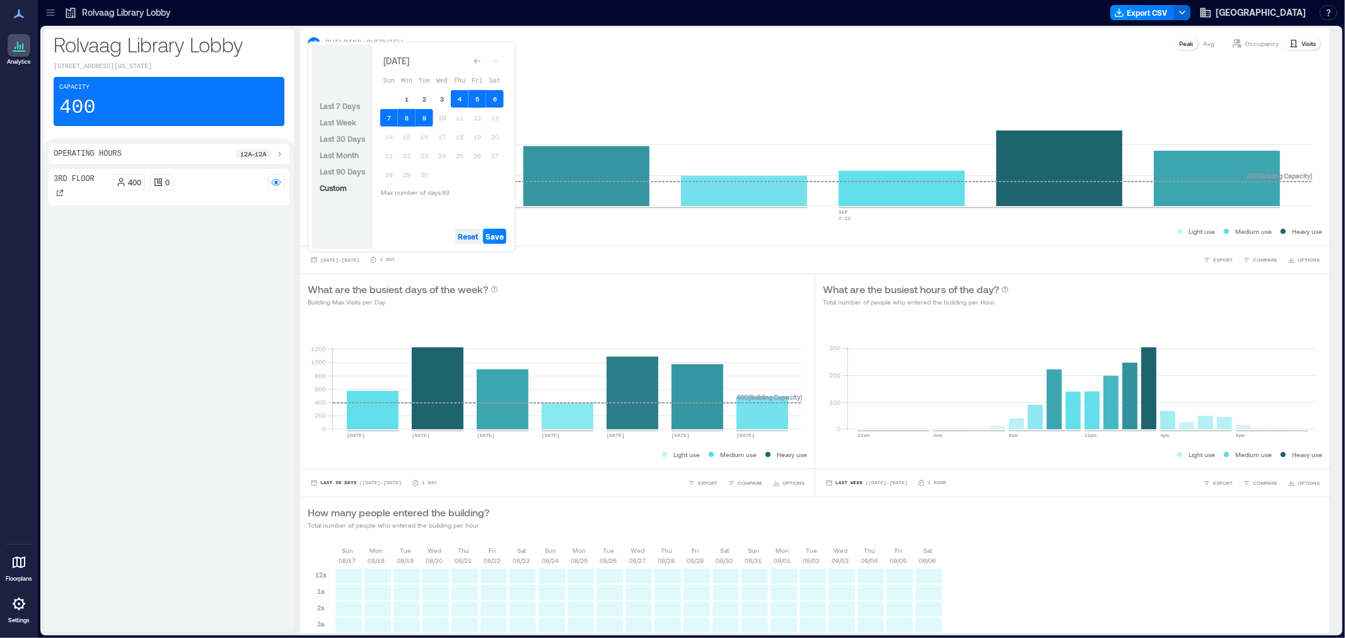
click at [473, 229] on button "Reset" at bounding box center [467, 236] width 25 height 15
click at [478, 65] on div "Go to previous month" at bounding box center [477, 61] width 13 height 13
click at [478, 65] on div "Go to previous month" at bounding box center [477, 58] width 13 height 13
click at [478, 65] on div "Go to previous month" at bounding box center [477, 61] width 13 height 13
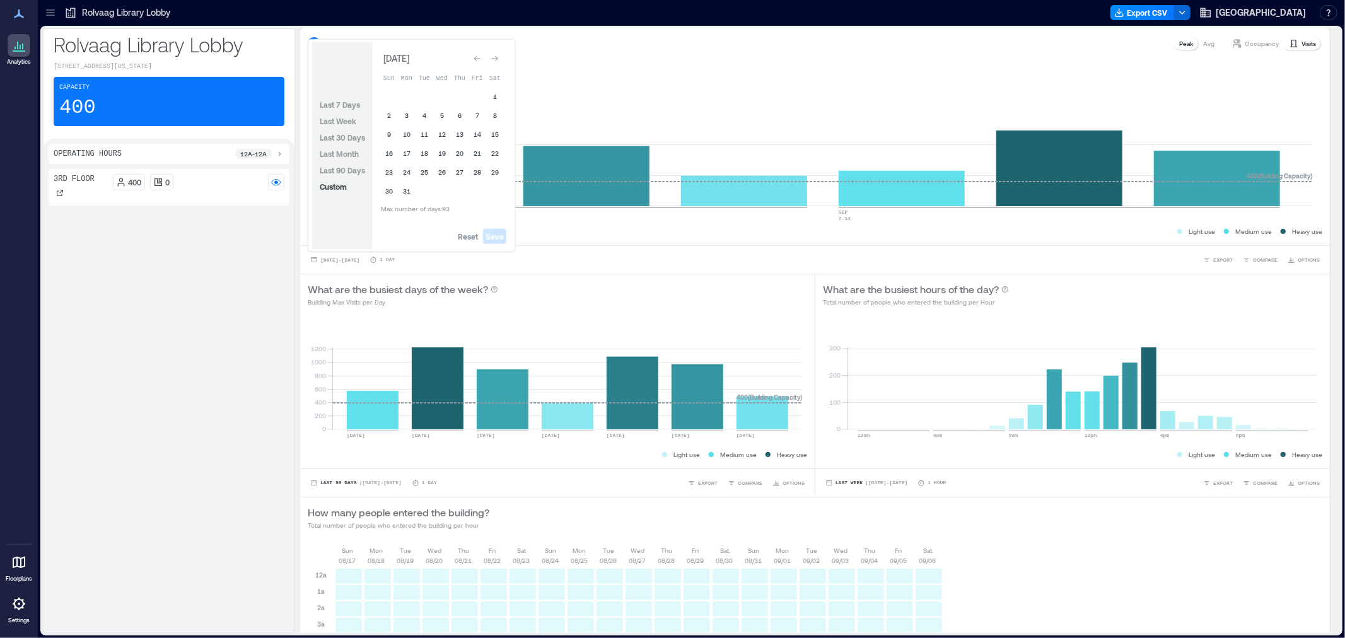
click at [478, 65] on div "Go to previous month" at bounding box center [477, 58] width 13 height 13
click at [478, 65] on div "Go to previous month" at bounding box center [477, 61] width 13 height 13
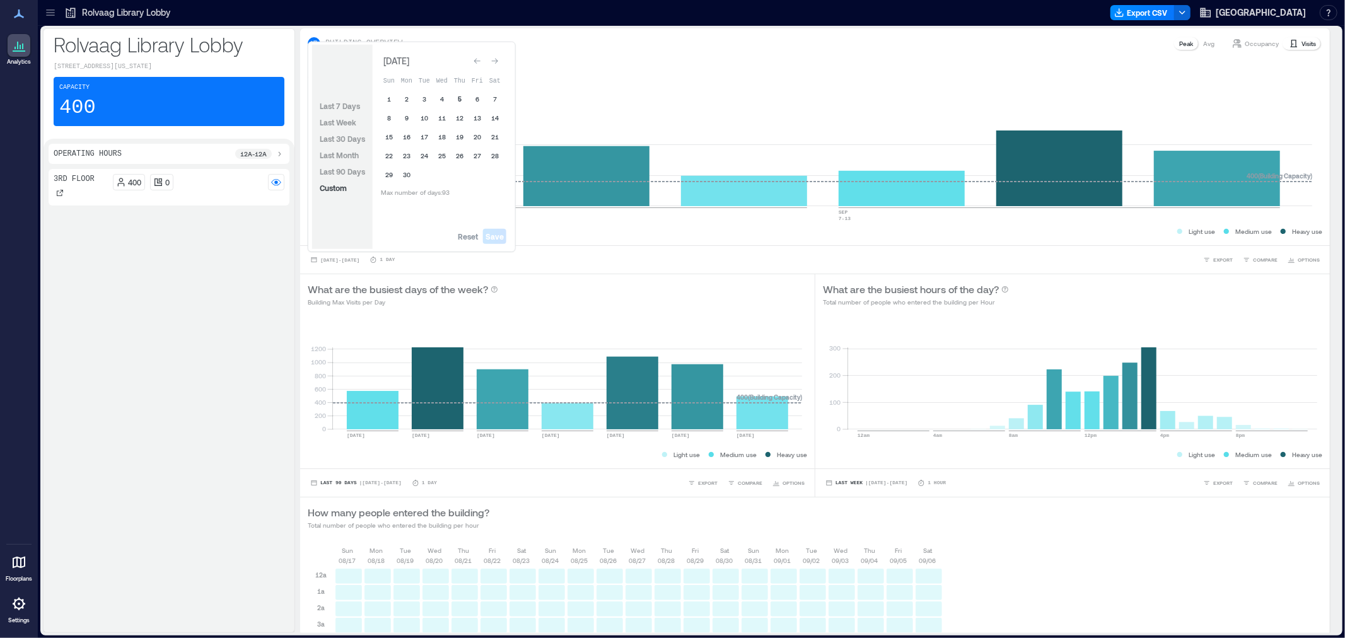
click at [459, 96] on button "5" at bounding box center [460, 99] width 18 height 18
click at [424, 114] on button "10" at bounding box center [425, 118] width 18 height 18
click at [490, 231] on span "Save" at bounding box center [495, 236] width 18 height 10
